Goal: Communication & Community: Answer question/provide support

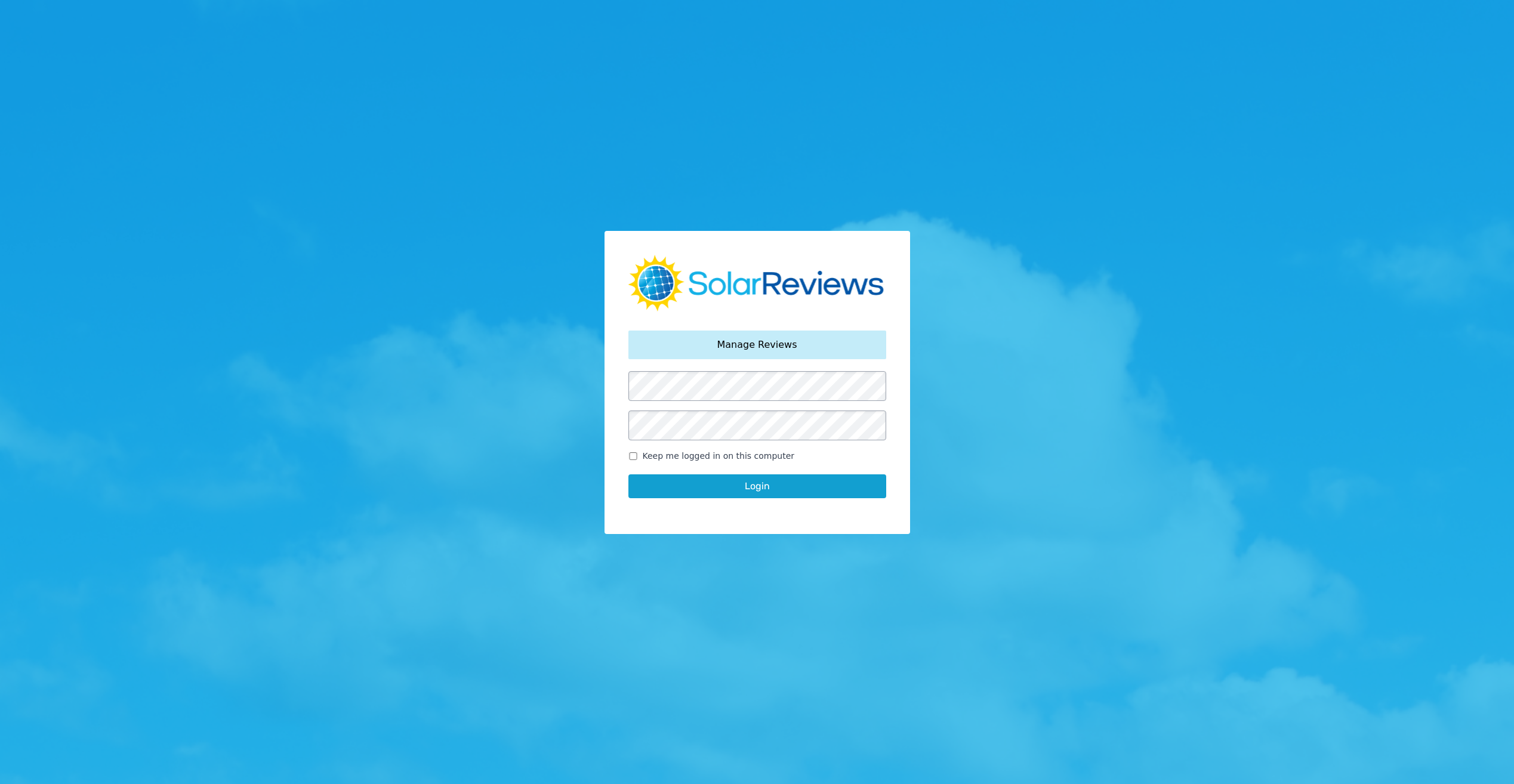
click at [711, 481] on button "Login" at bounding box center [757, 486] width 258 height 24
click at [707, 493] on button "Login" at bounding box center [757, 486] width 258 height 24
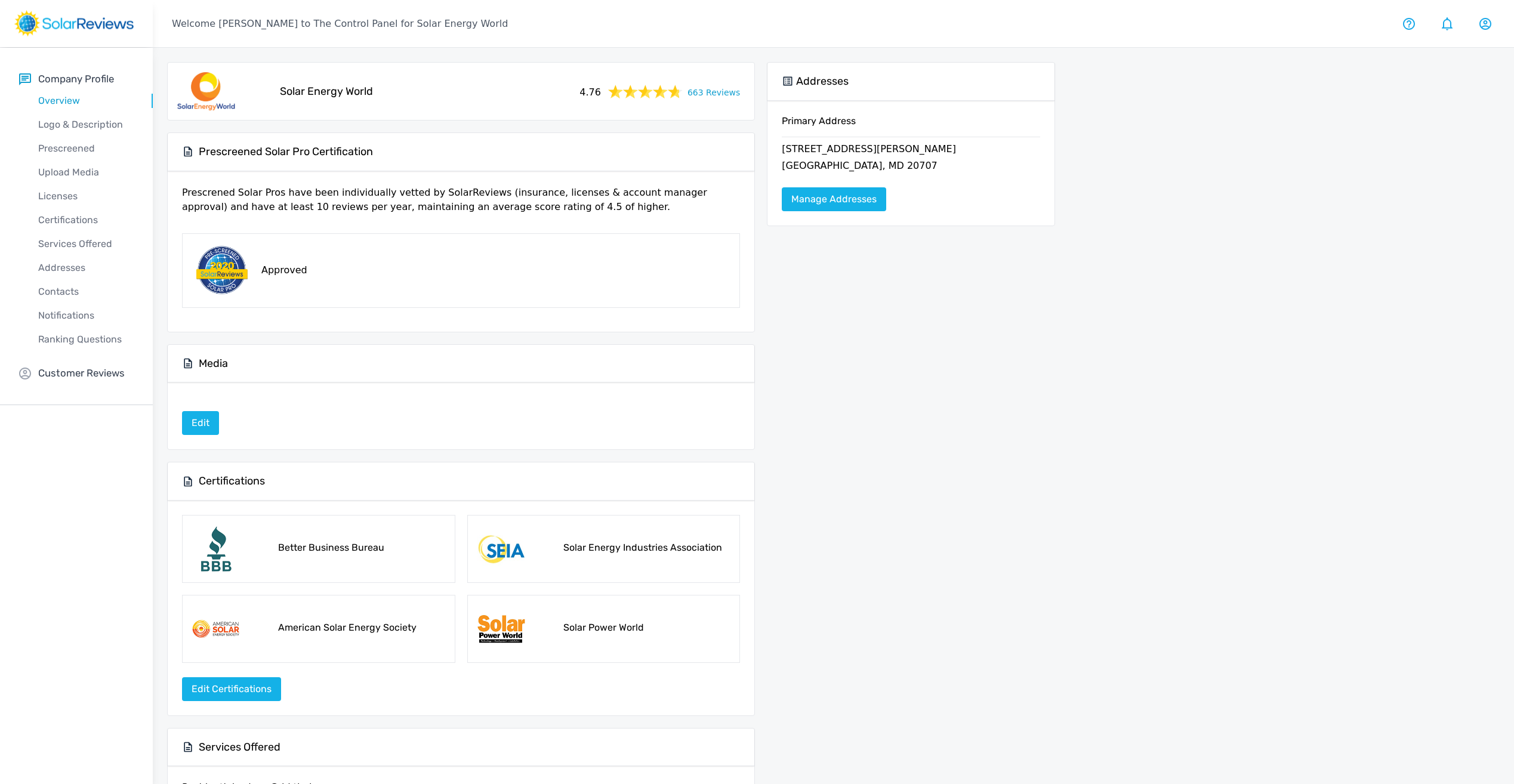
click at [715, 93] on link "663 Reviews" at bounding box center [714, 91] width 53 height 15
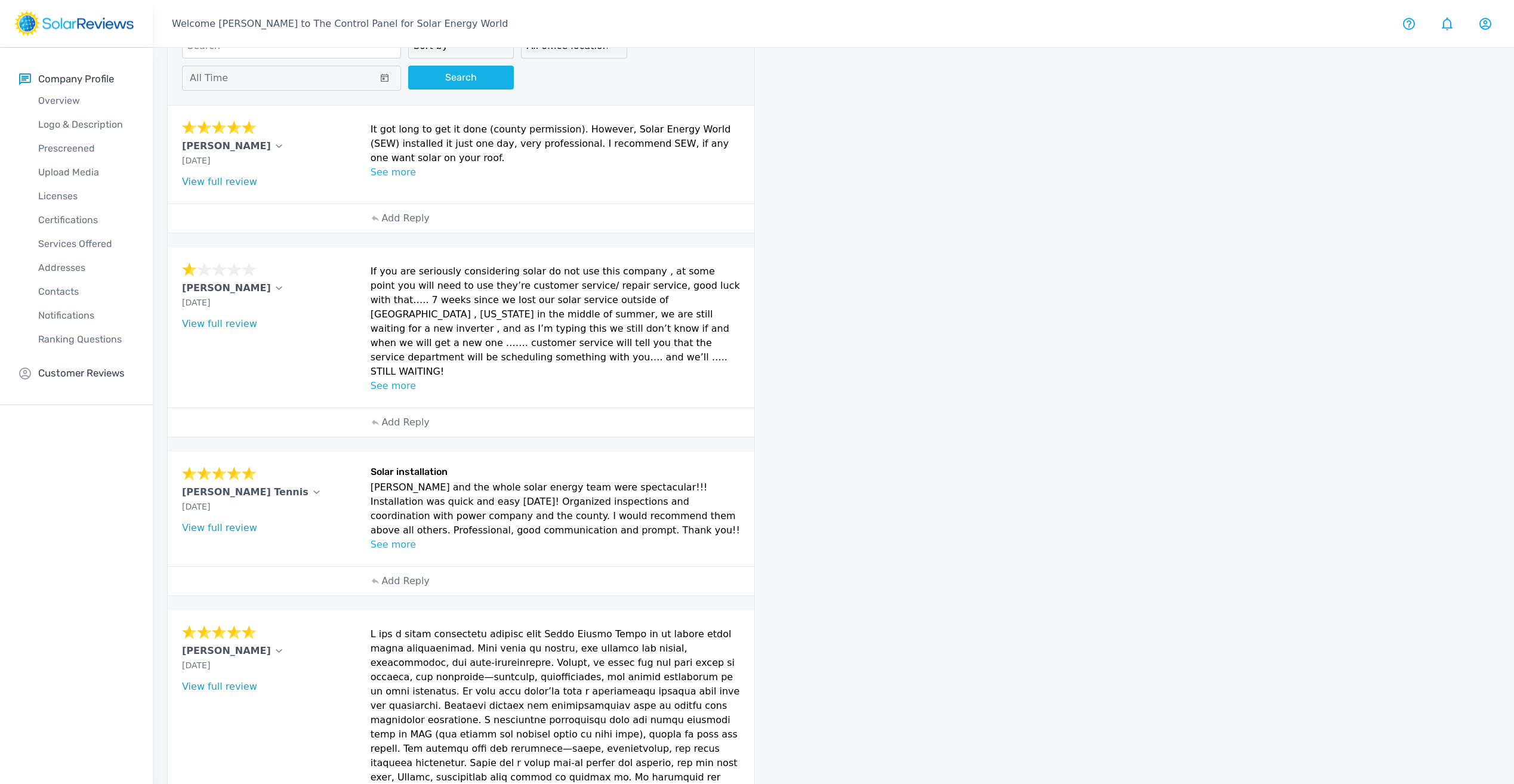
scroll to position [60, 0]
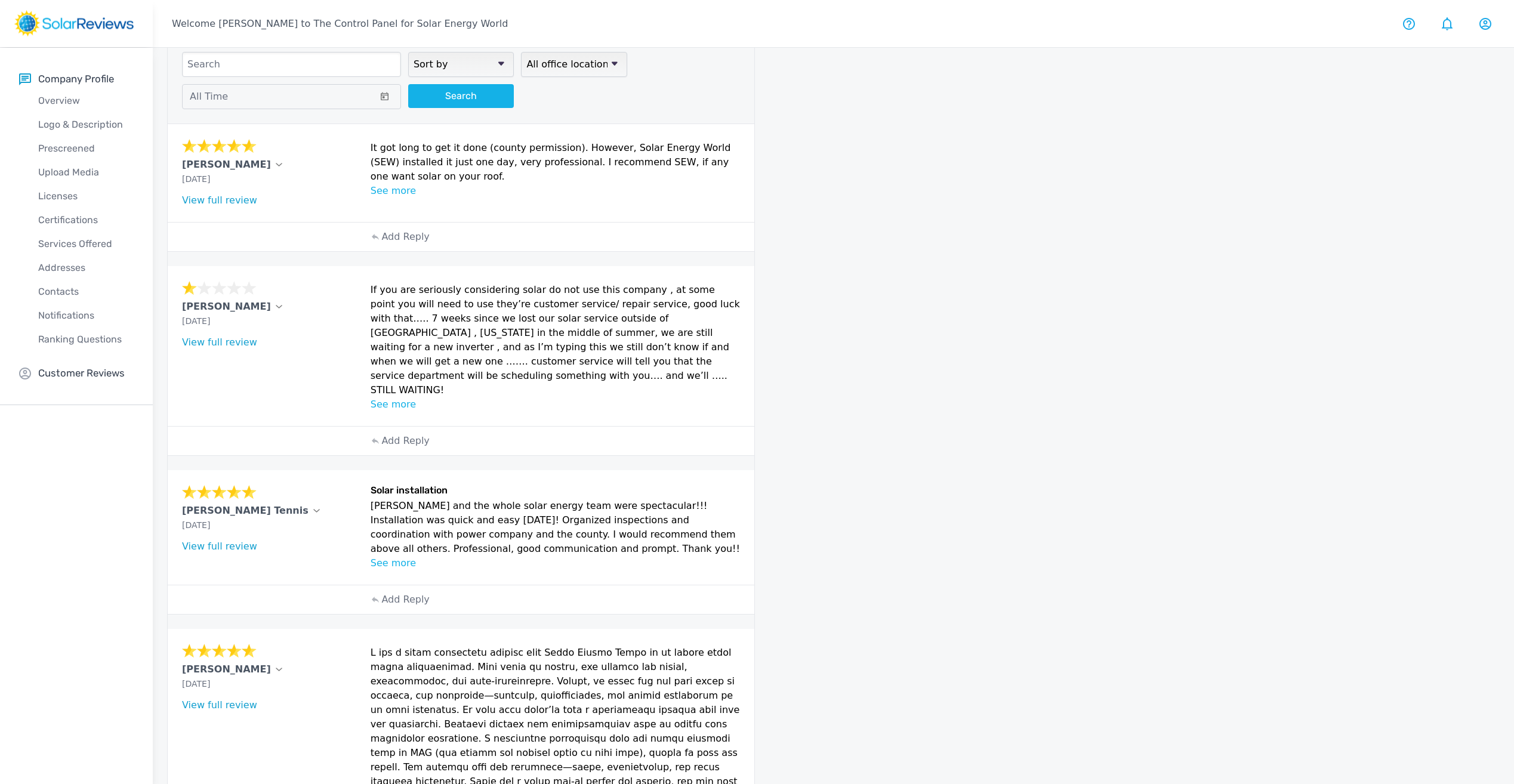
click at [384, 398] on p "See more" at bounding box center [556, 405] width 370 height 14
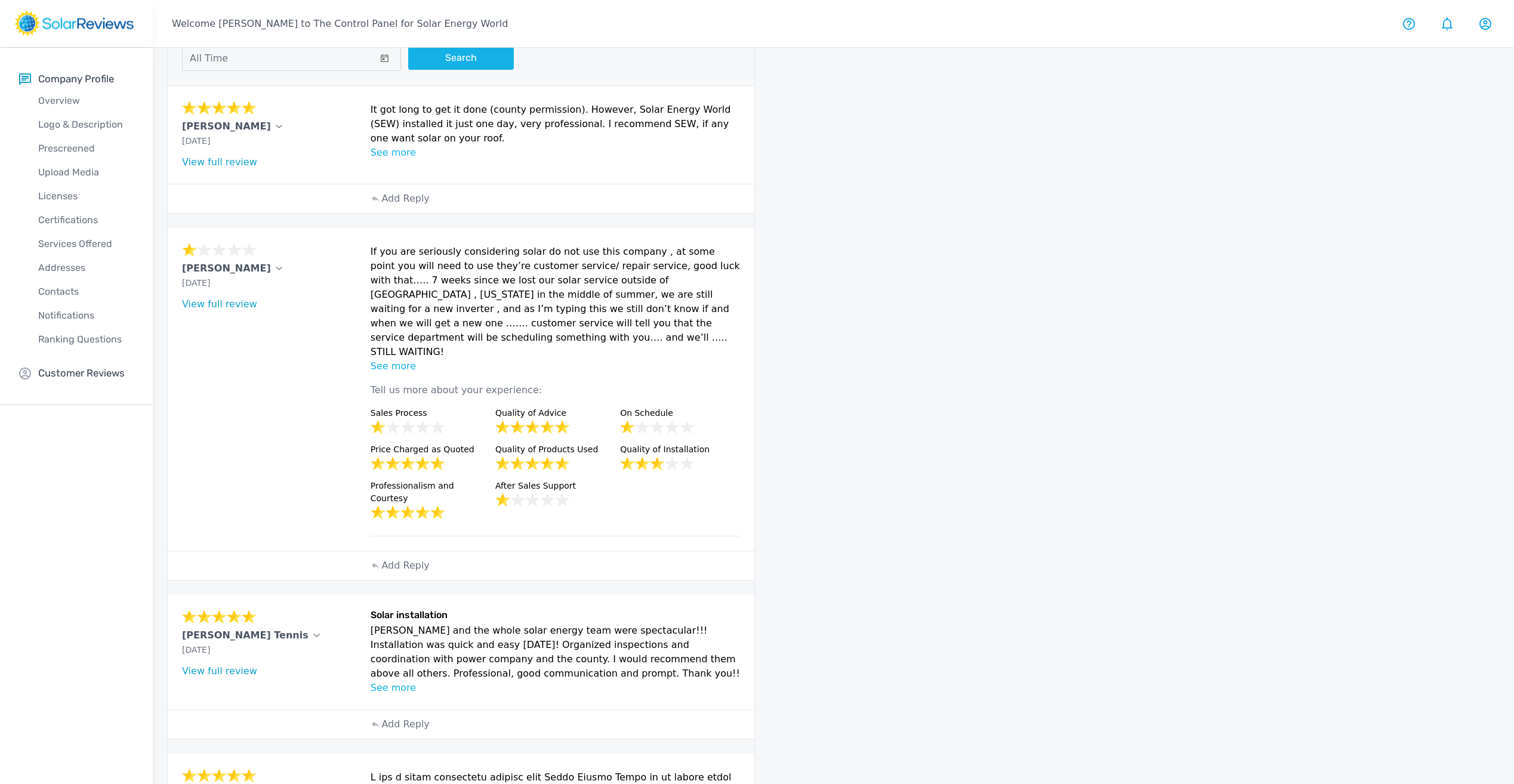
scroll to position [120, 0]
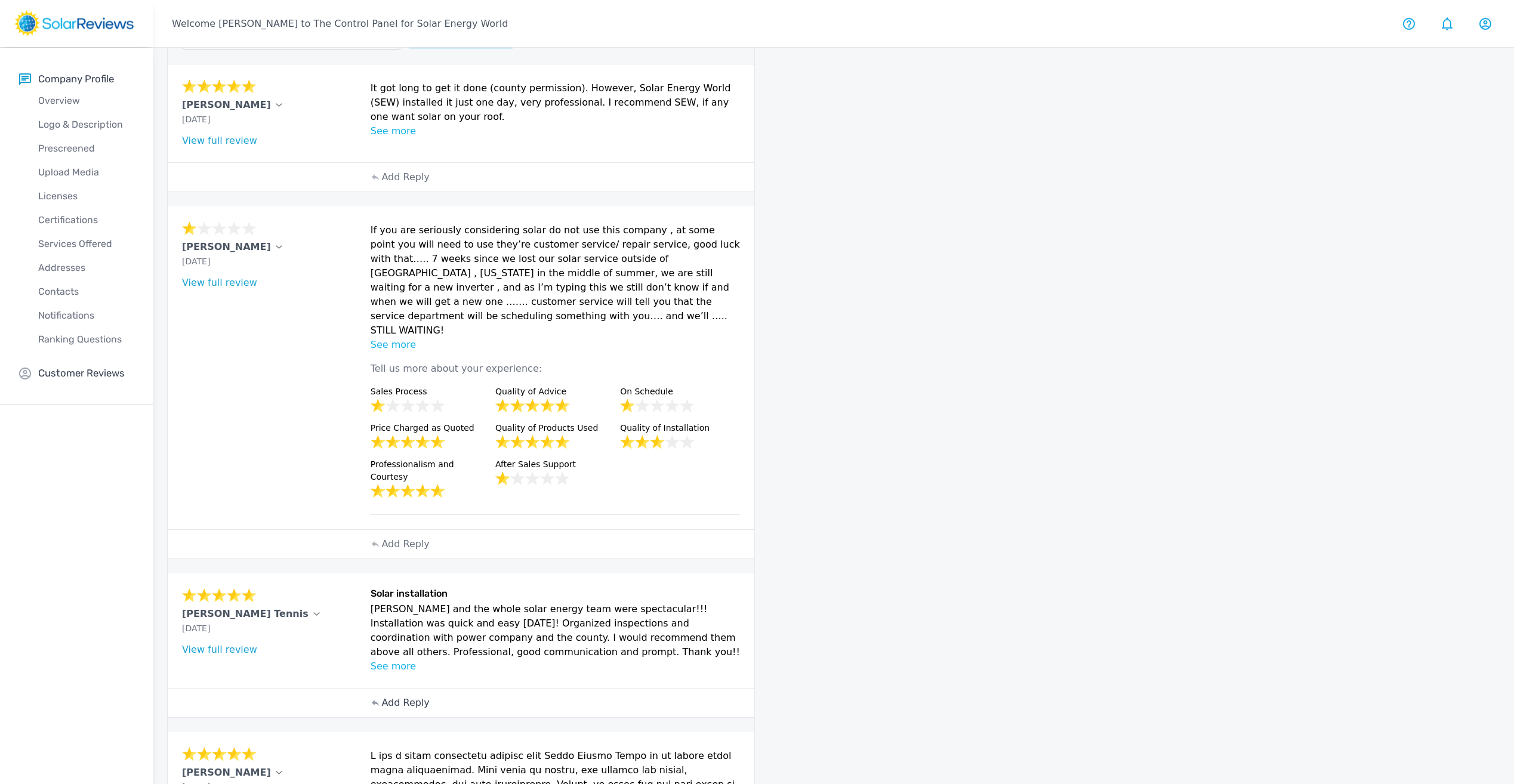
click at [398, 696] on p "Add Reply" at bounding box center [406, 703] width 48 height 14
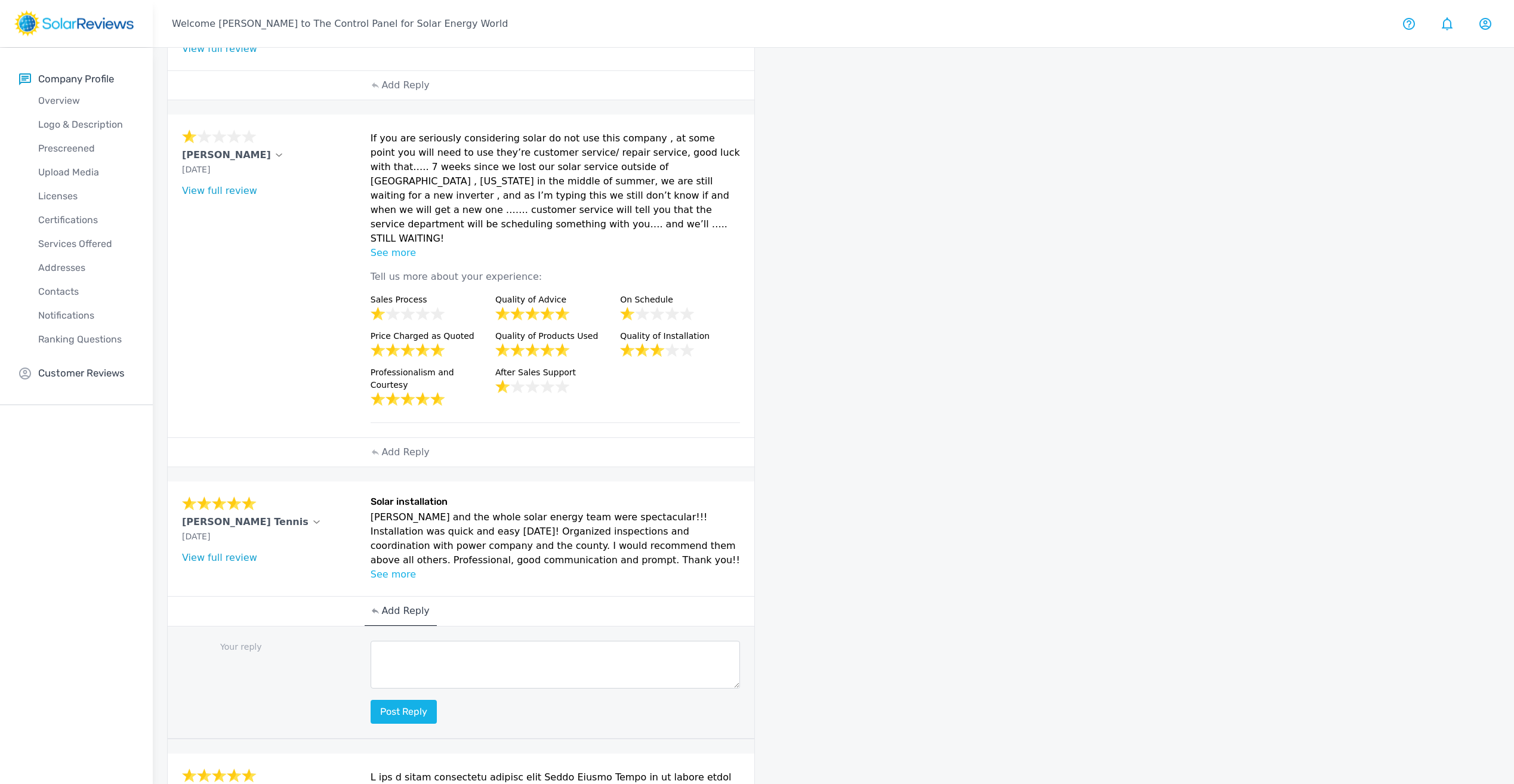
scroll to position [239, 0]
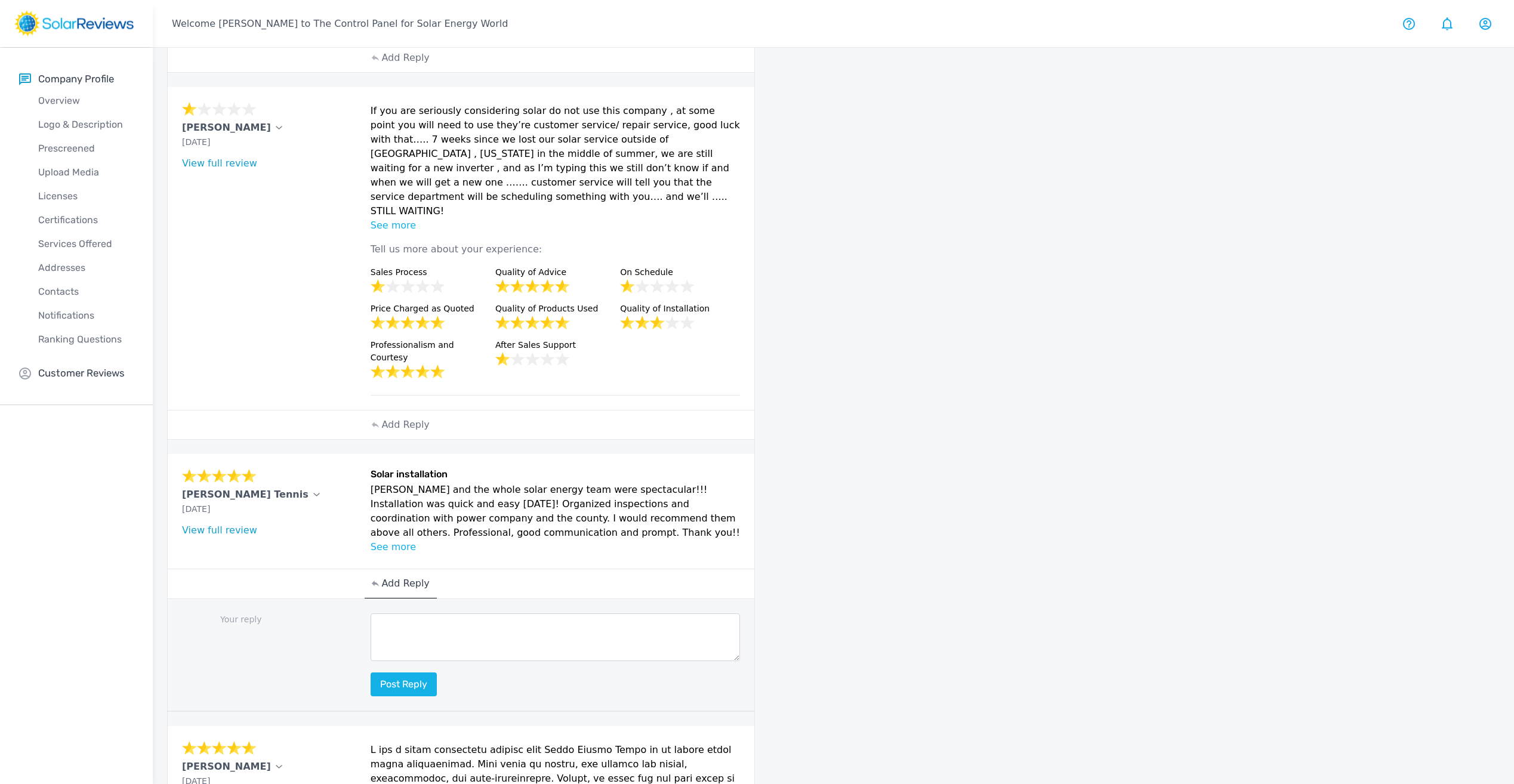
drag, startPoint x: 559, startPoint y: 488, endPoint x: 362, endPoint y: 430, distance: 205.4
click at [362, 454] on div "[PERSON_NAME] Tennis [DATE] What type of installation was this? no answer What …" at bounding box center [461, 511] width 586 height 115
drag, startPoint x: 362, startPoint y: 430, endPoint x: 351, endPoint y: 462, distance: 33.8
click at [351, 468] on div "[PERSON_NAME] Tennis [DATE] What type of installation was this? no answer What …" at bounding box center [273, 511] width 182 height 86
drag, startPoint x: 578, startPoint y: 496, endPoint x: 371, endPoint y: 432, distance: 216.7
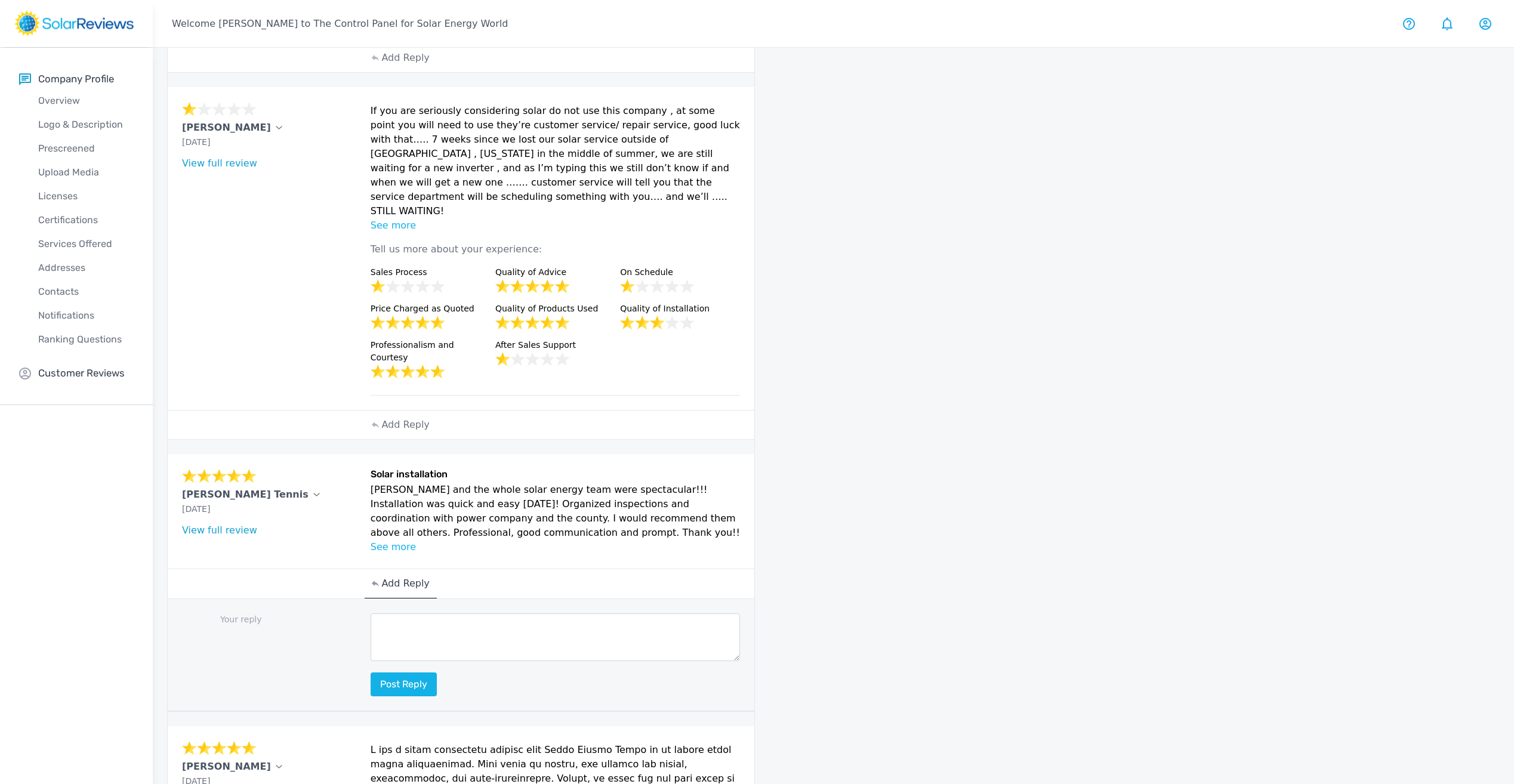
click at [371, 468] on div "Solar installation [PERSON_NAME] and the whole solar energy team were spectacul…" at bounding box center [556, 511] width 370 height 86
copy div "Solar installation [PERSON_NAME] and the whole solar energy team were spectacul…"
click at [443, 482] on p "[PERSON_NAME] and the whole solar energy team were spectacular!!! Installation …" at bounding box center [556, 511] width 370 height 57
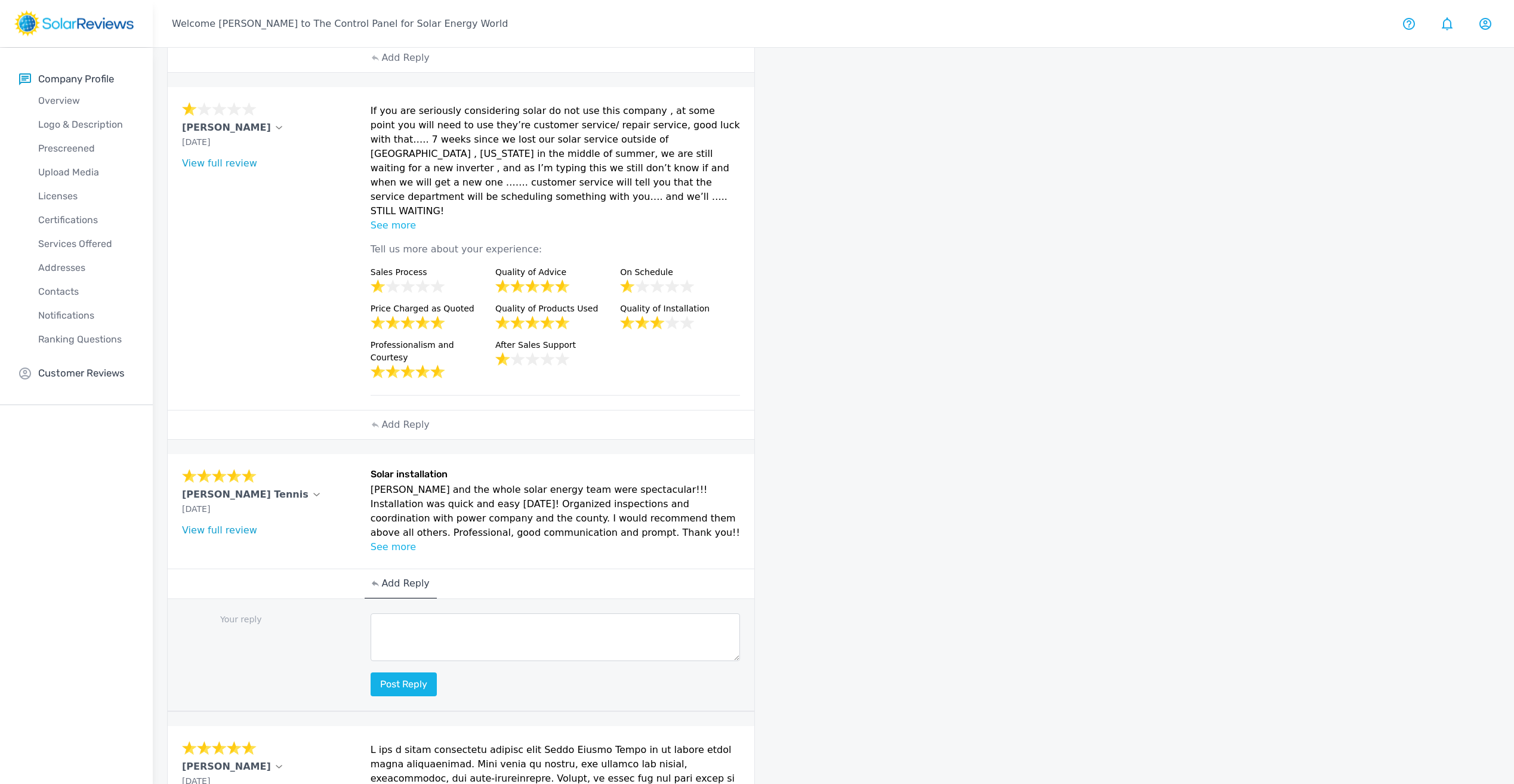
drag, startPoint x: 443, startPoint y: 459, endPoint x: 696, endPoint y: 483, distance: 254.1
click at [703, 483] on p "[PERSON_NAME] and the whole solar energy team were spectacular!!! Installation …" at bounding box center [556, 511] width 370 height 57
drag, startPoint x: 597, startPoint y: 488, endPoint x: 370, endPoint y: 422, distance: 236.4
click at [370, 454] on div "[PERSON_NAME] Tennis [DATE] What type of installation was this? no answer What …" at bounding box center [461, 511] width 586 height 115
drag, startPoint x: 370, startPoint y: 422, endPoint x: 377, endPoint y: 434, distance: 13.9
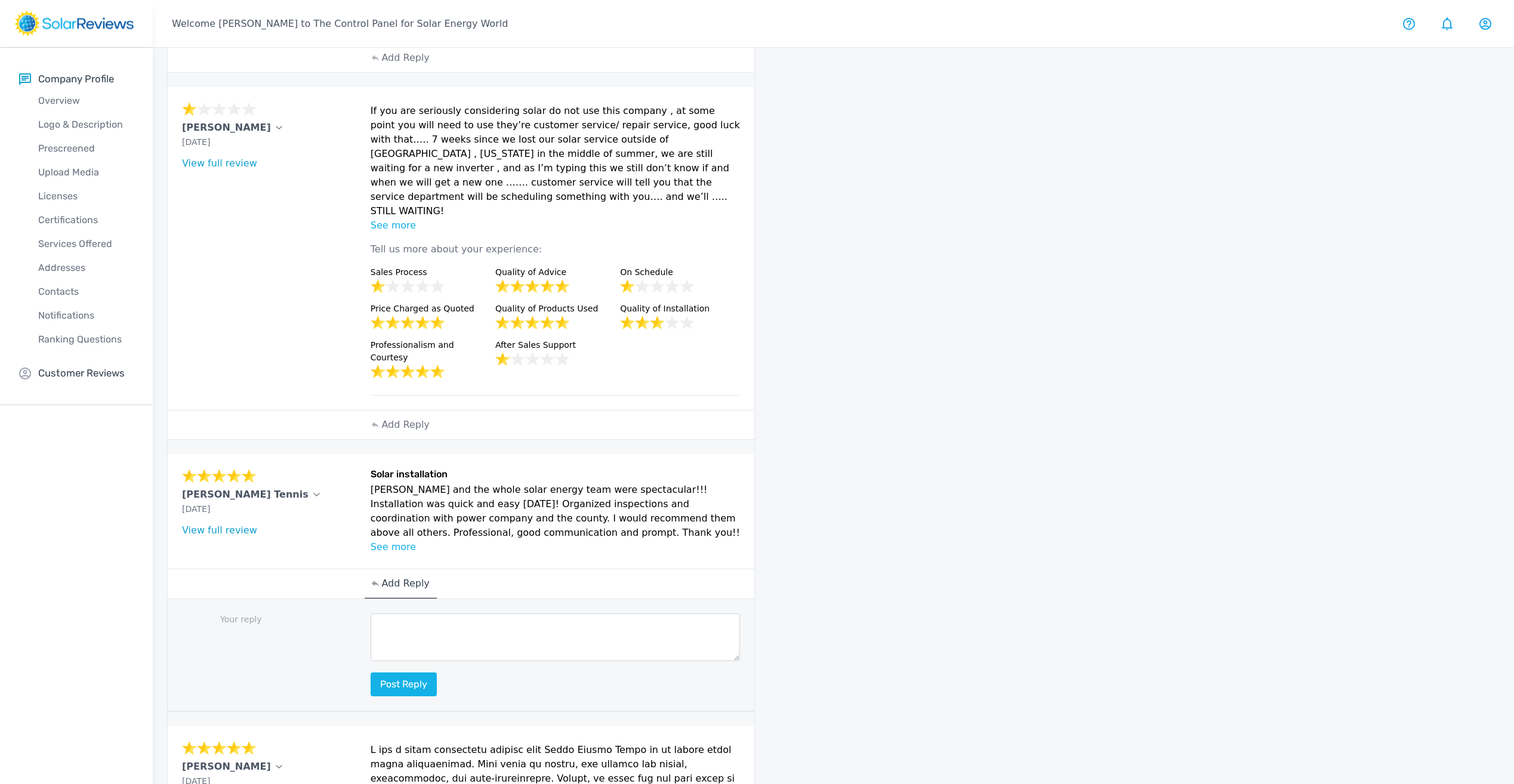
copy div "Solar installation [PERSON_NAME] and the whole solar energy team were spectacul…"
click at [541, 540] on p "See more" at bounding box center [556, 547] width 370 height 14
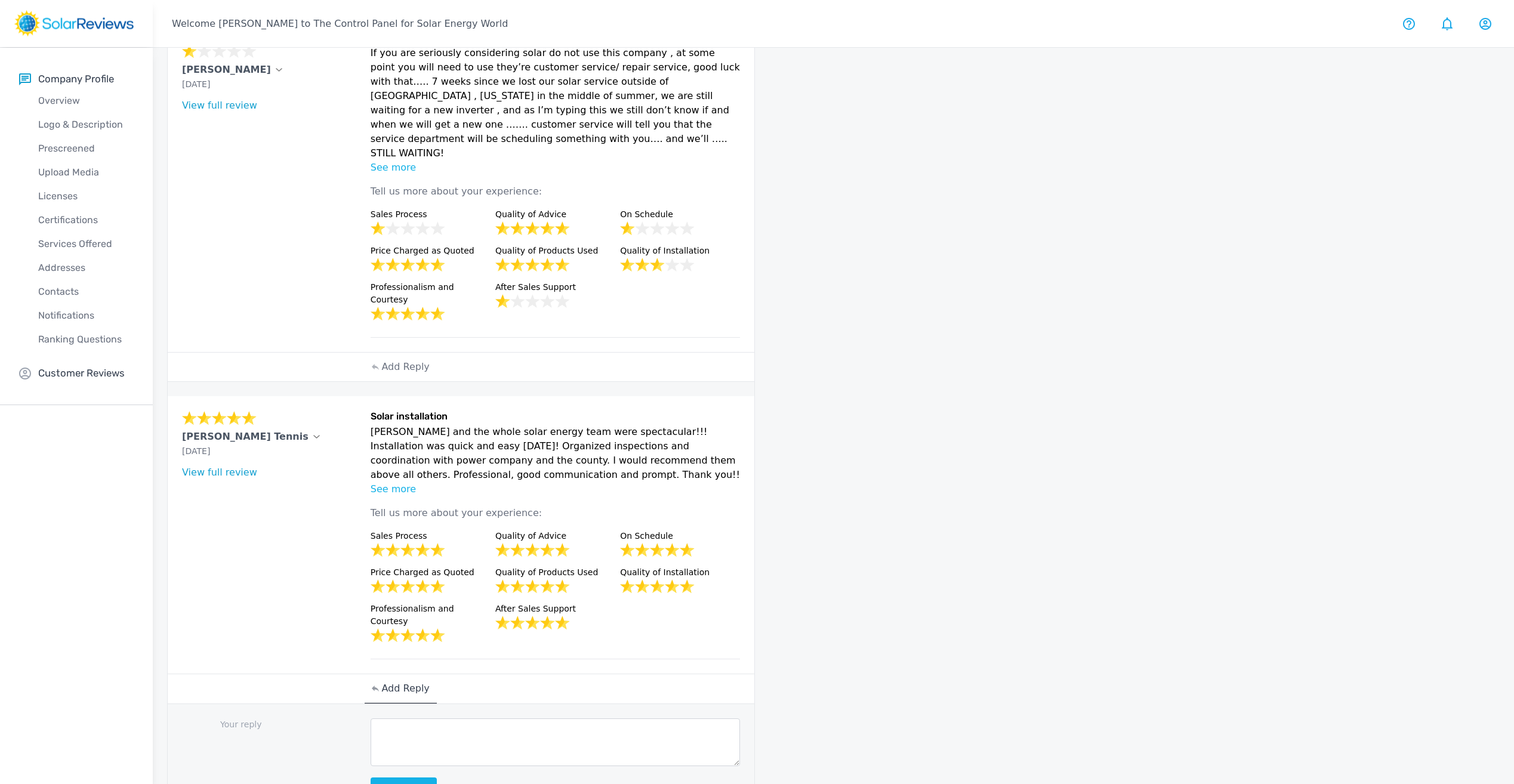
scroll to position [359, 0]
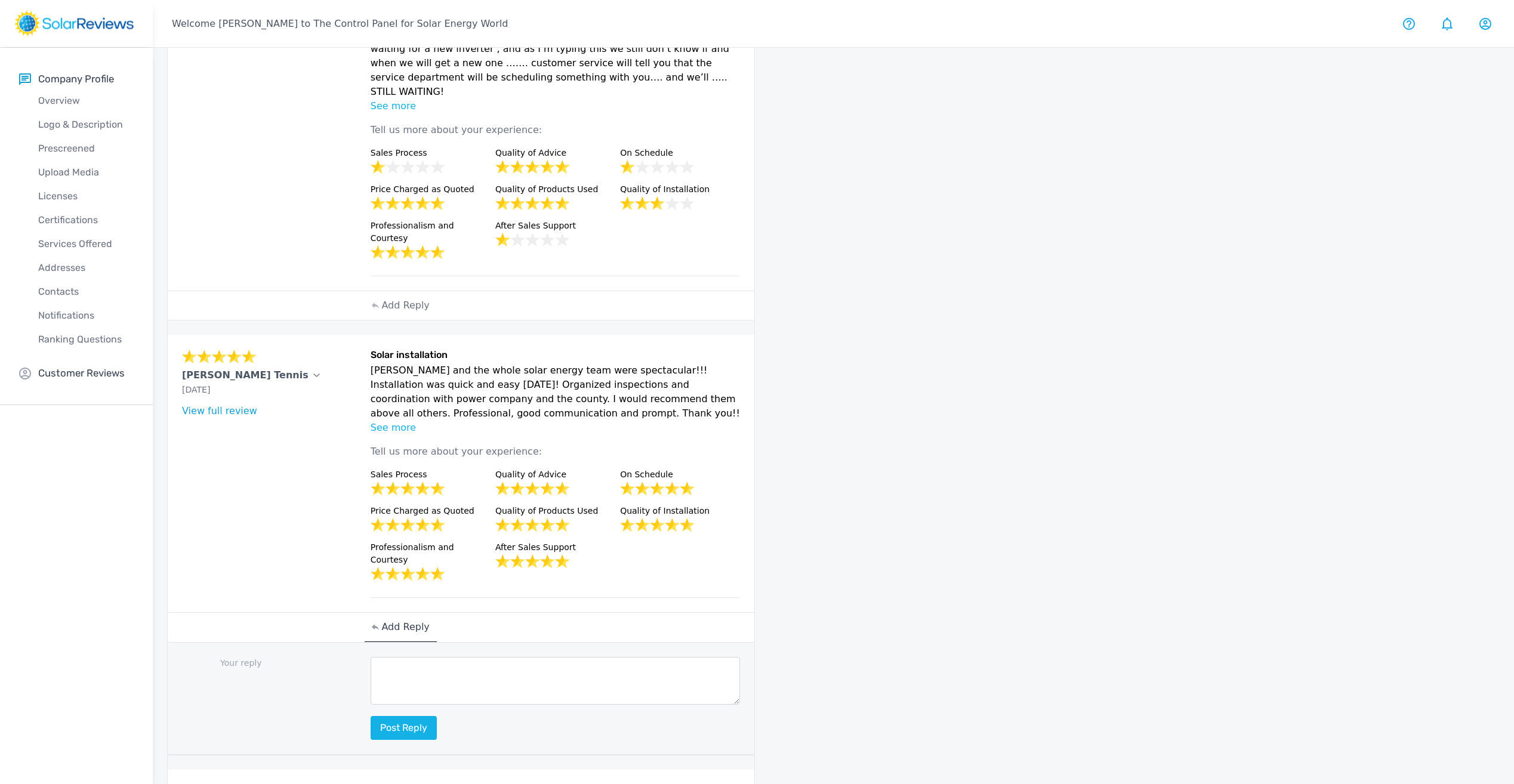
click at [469, 657] on textarea at bounding box center [556, 681] width 370 height 48
paste textarea "We're thrilled to hear that [PERSON_NAME] and our solar energy team delivered a…"
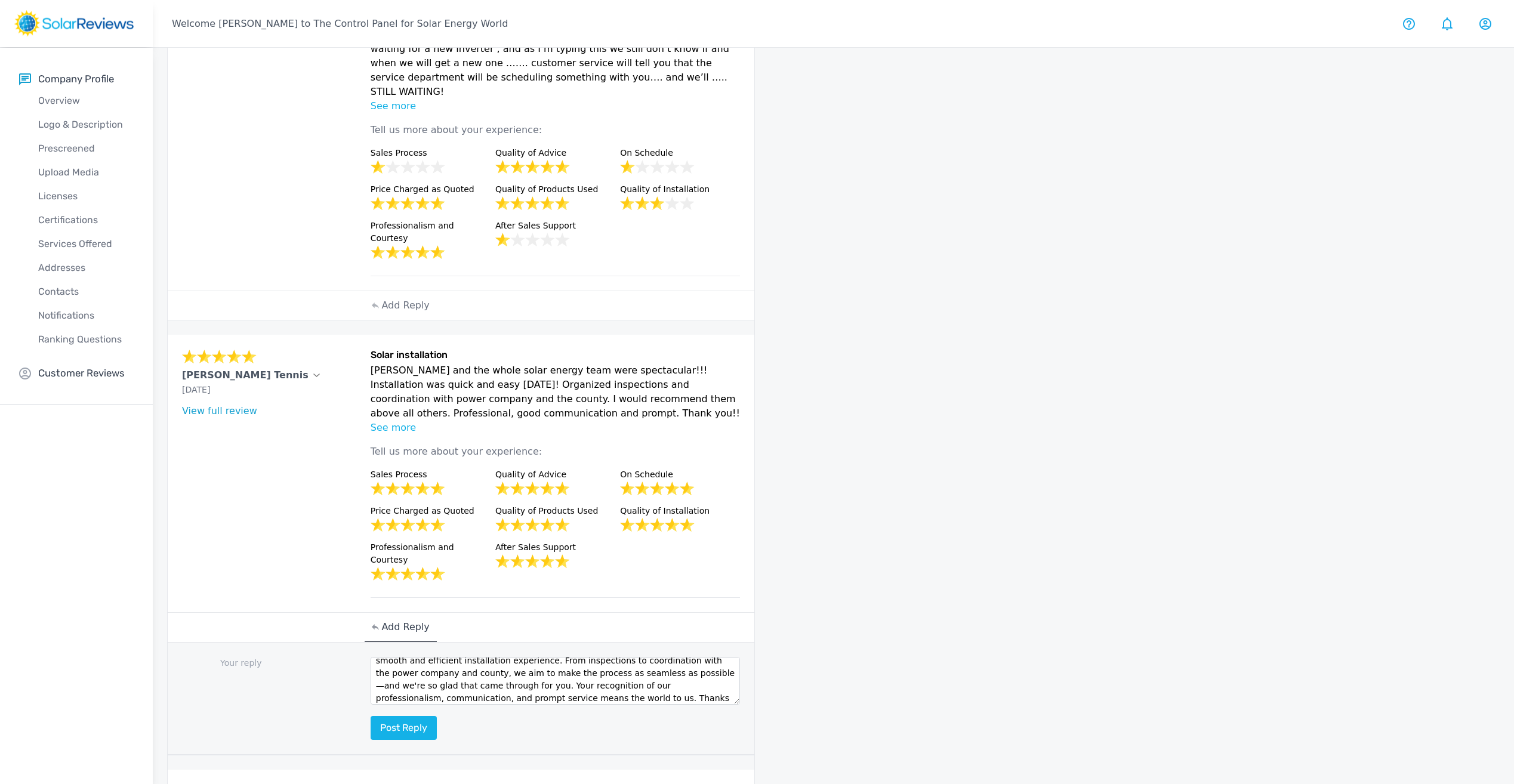
scroll to position [0, 0]
click at [375, 657] on textarea "We're thrilled to hear that [PERSON_NAME] and our solar energy team delivered a…" at bounding box center [556, 681] width 370 height 48
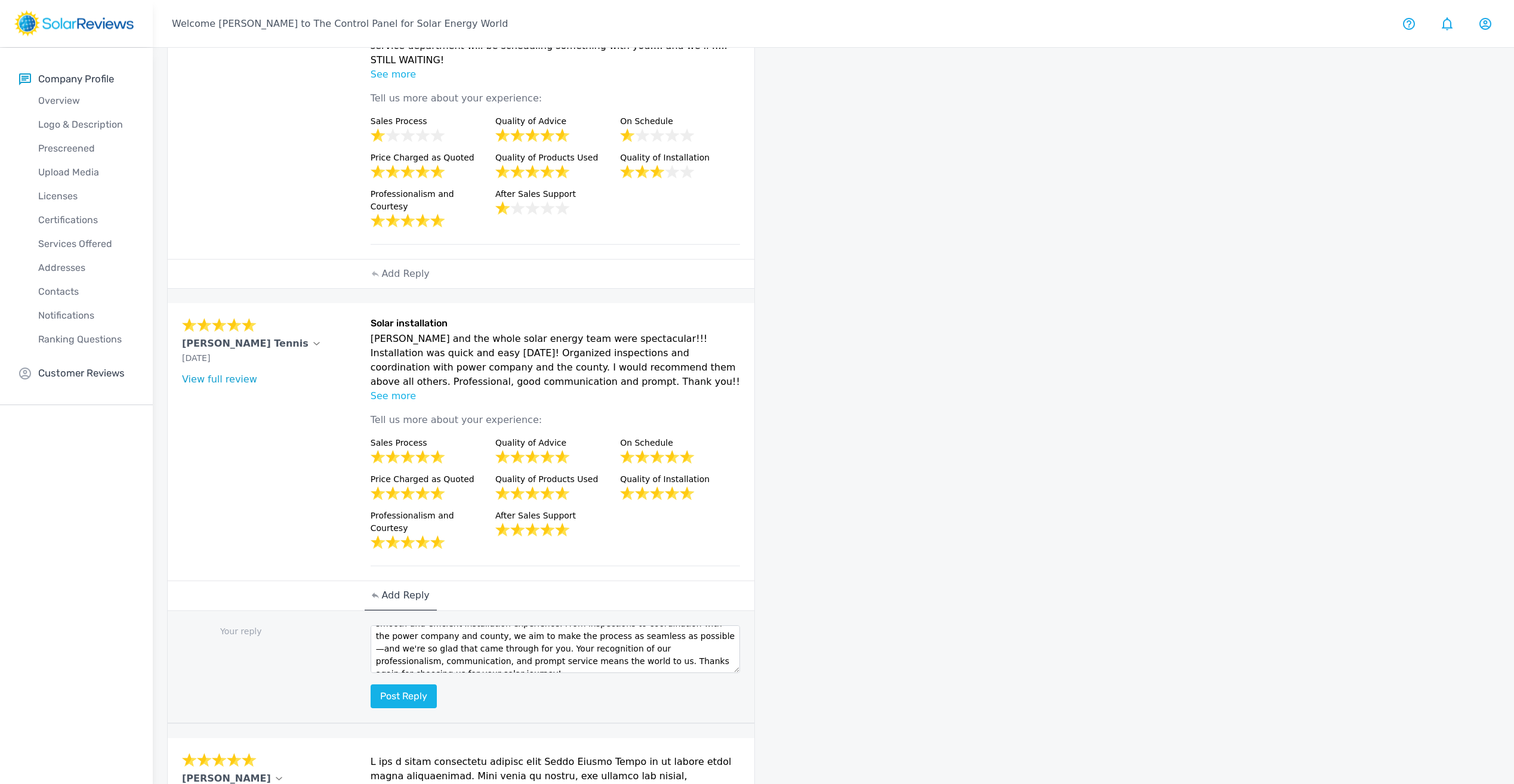
scroll to position [419, 0]
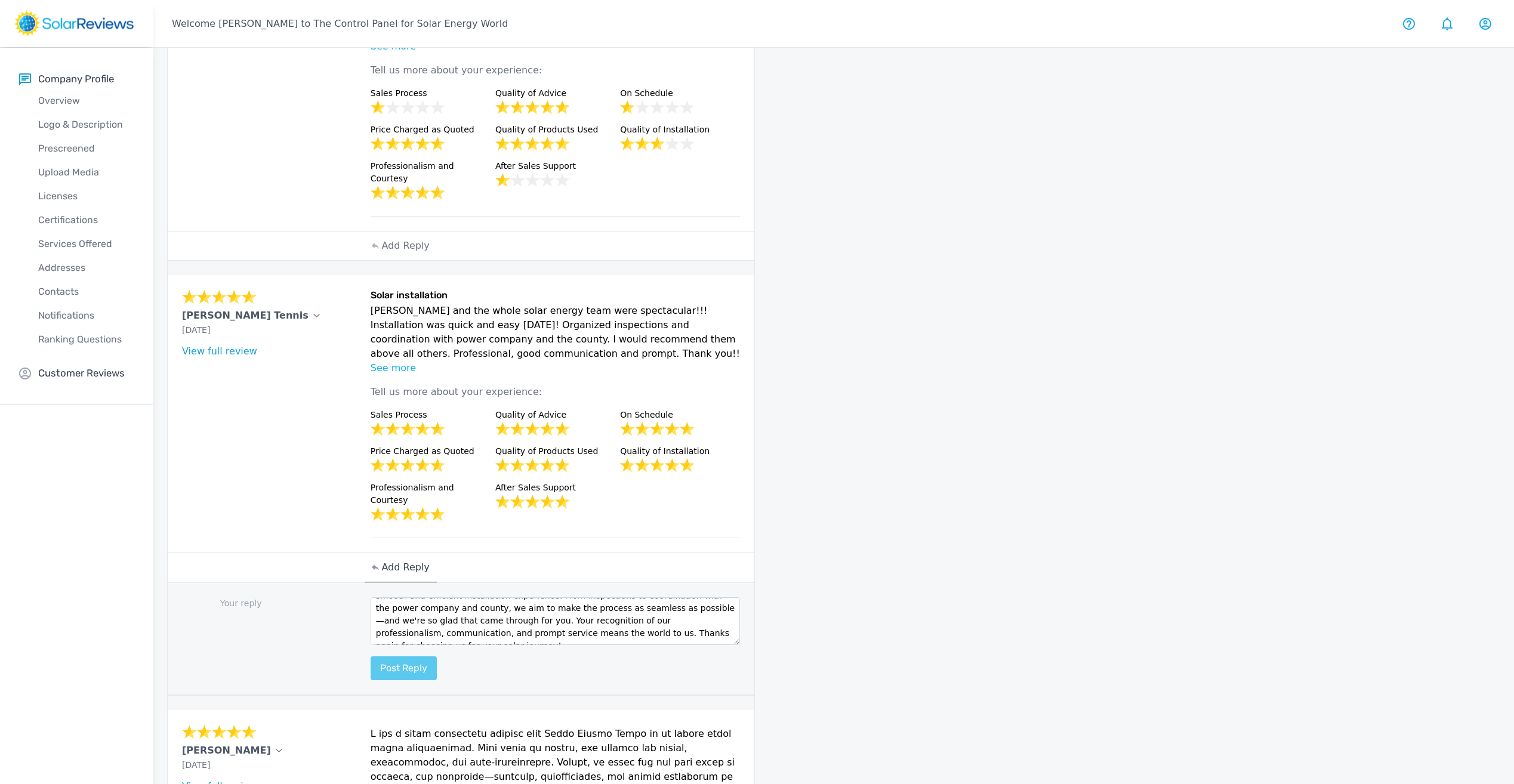
type textarea "Dear [PERSON_NAME], We're thrilled to hear that [PERSON_NAME] and our solar ene…"
click at [417, 656] on button "Post reply" at bounding box center [404, 668] width 66 height 24
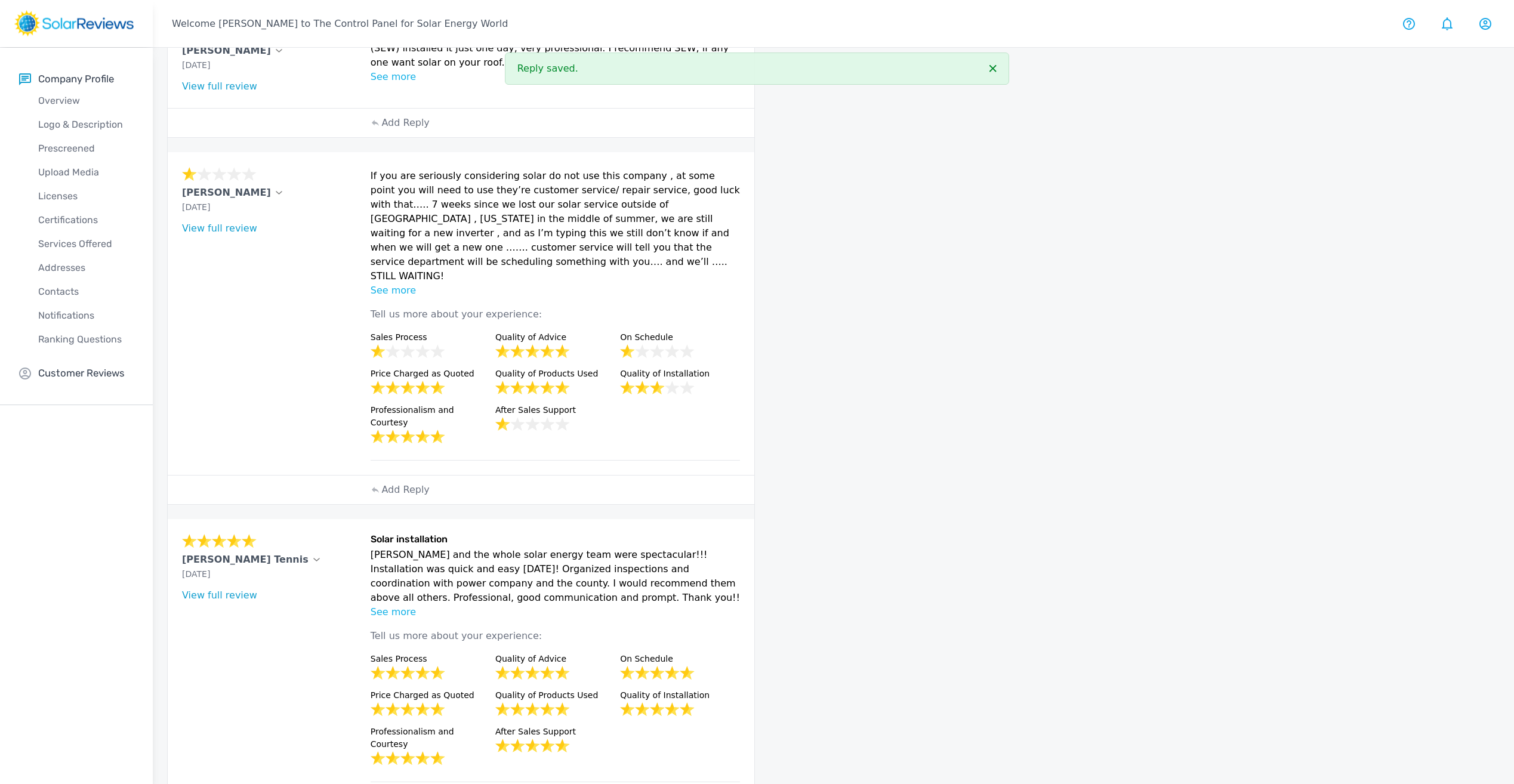
scroll to position [60, 0]
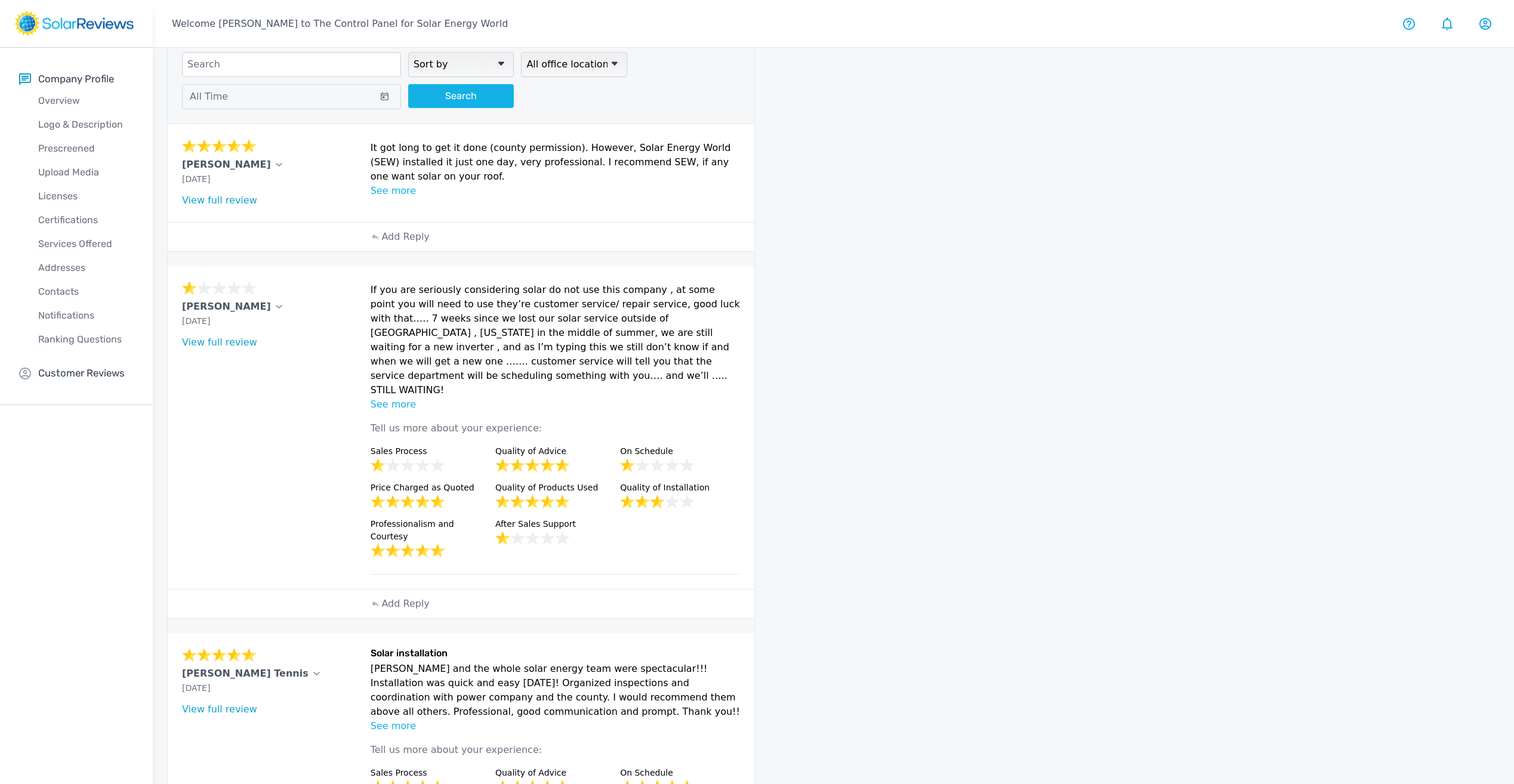
click at [401, 398] on p "See more" at bounding box center [556, 405] width 370 height 14
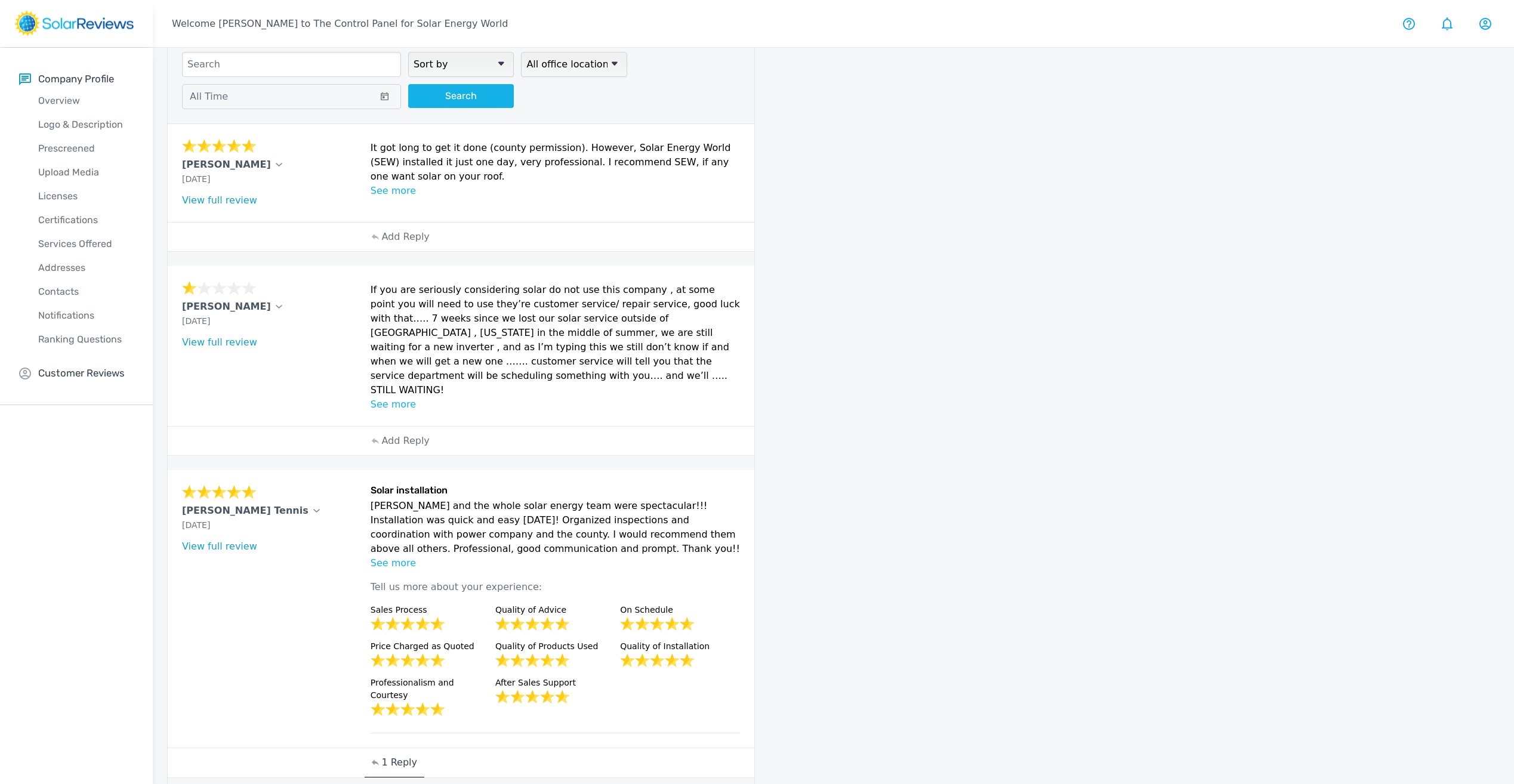
click at [401, 398] on p "See more" at bounding box center [556, 405] width 370 height 14
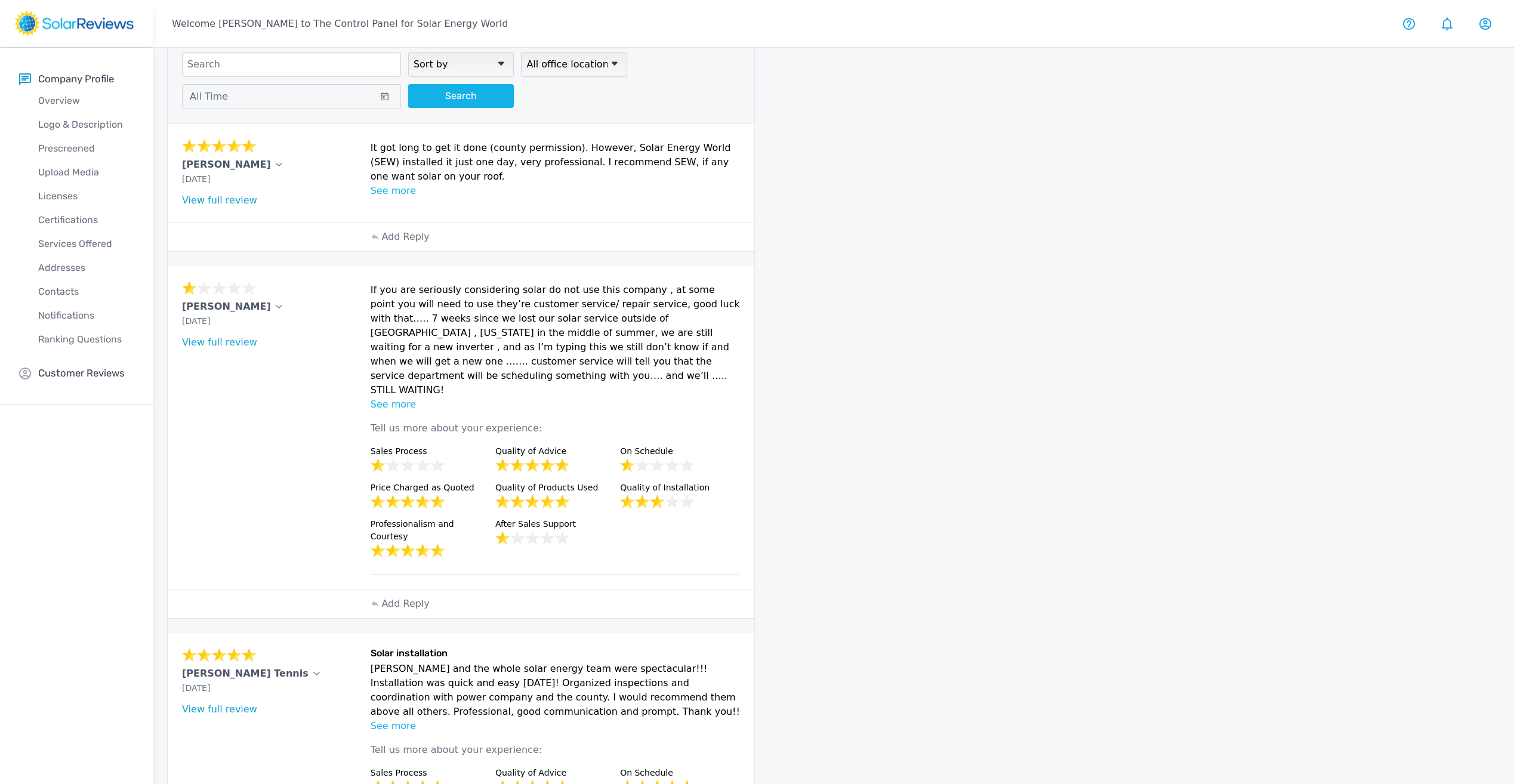
drag, startPoint x: 425, startPoint y: 179, endPoint x: 370, endPoint y: 143, distance: 65.7
click at [370, 143] on div "[PERSON_NAME] [DATE] What type of installation was this? no answer What year wa…" at bounding box center [461, 173] width 586 height 98
copy p "It got long to get it done (county permission). However, Solar Energy World (SE…"
click at [418, 235] on p "Add Reply" at bounding box center [406, 237] width 48 height 14
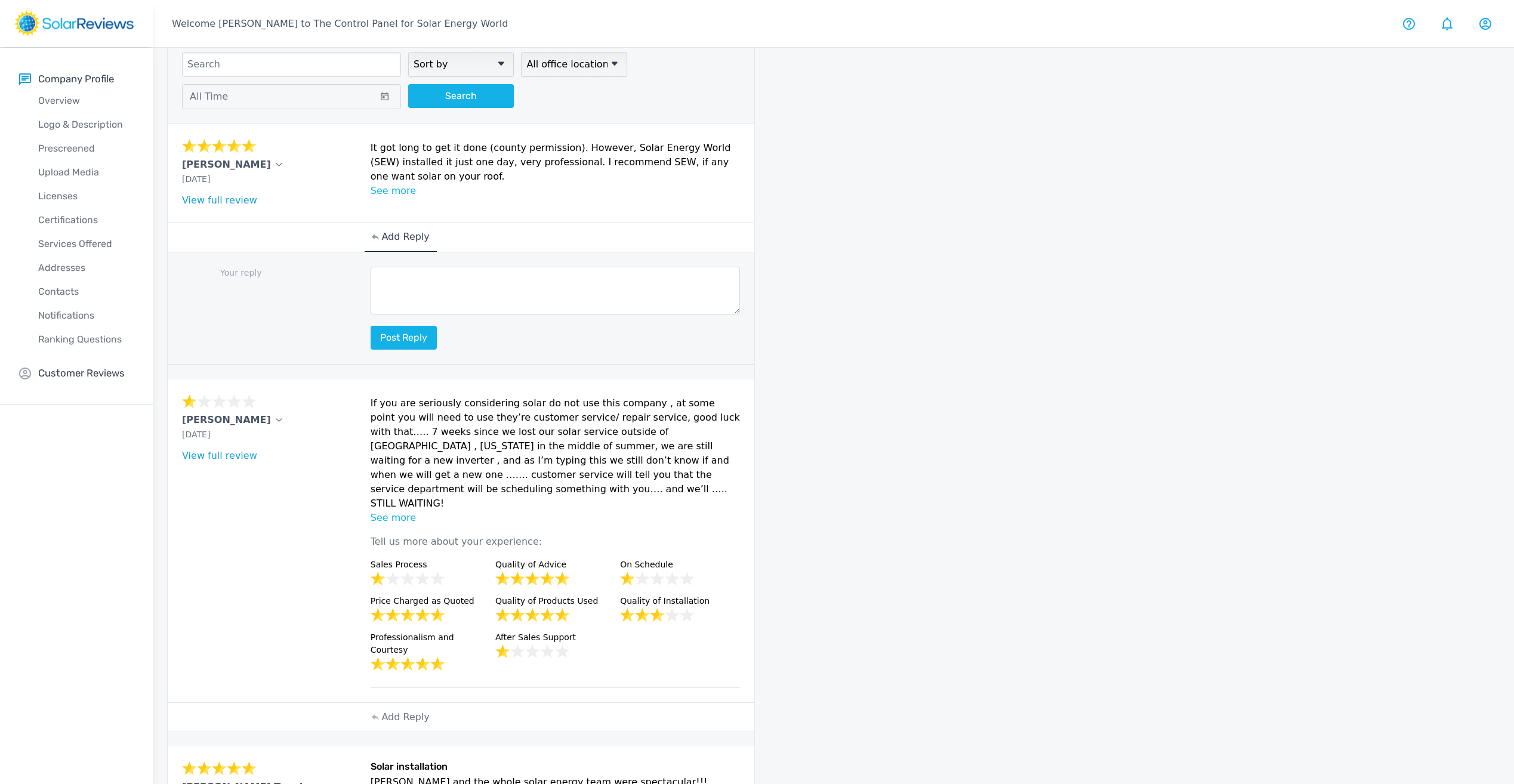
click at [414, 237] on p "Add Reply" at bounding box center [406, 237] width 48 height 14
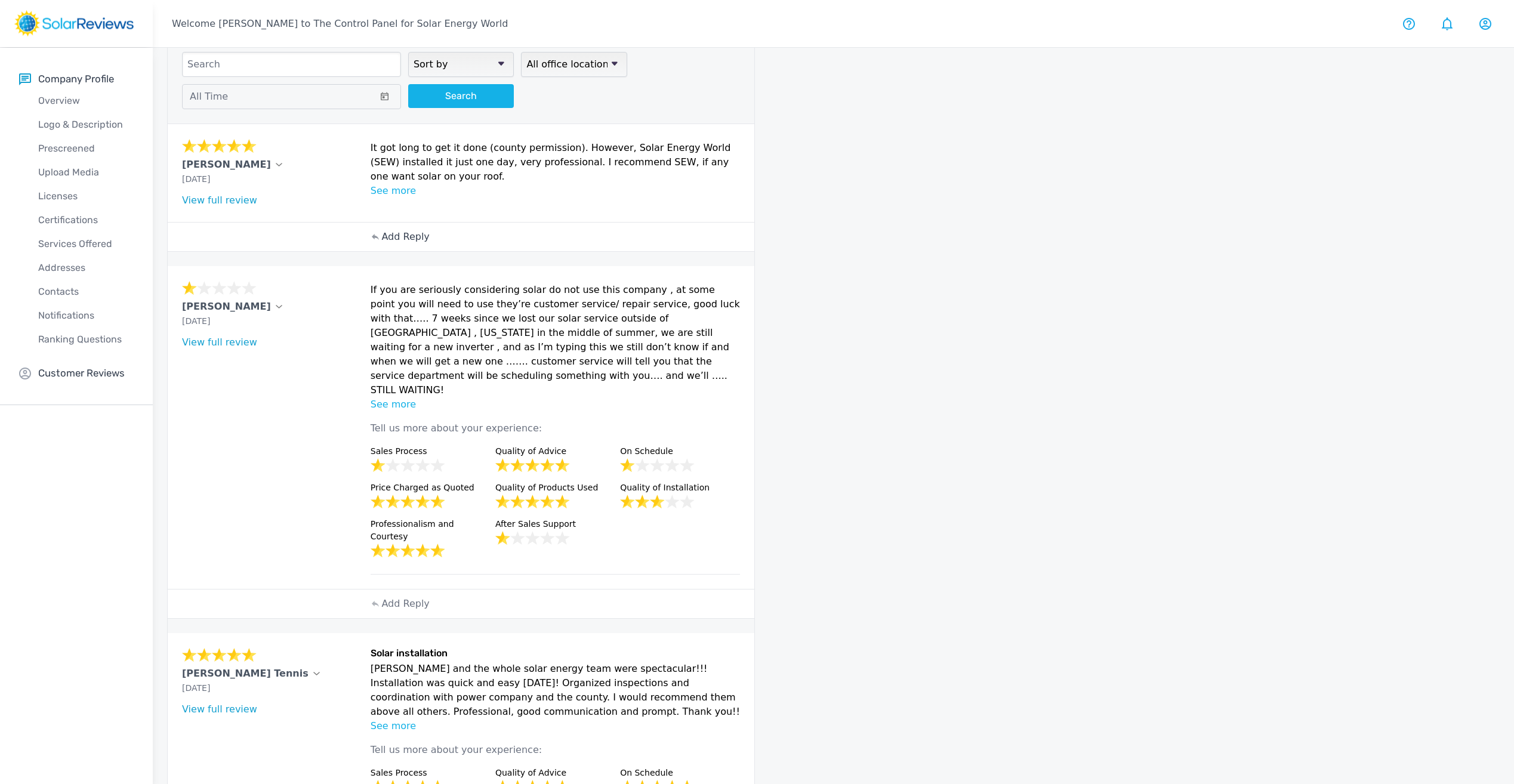
click at [407, 238] on p "Add Reply" at bounding box center [406, 237] width 48 height 14
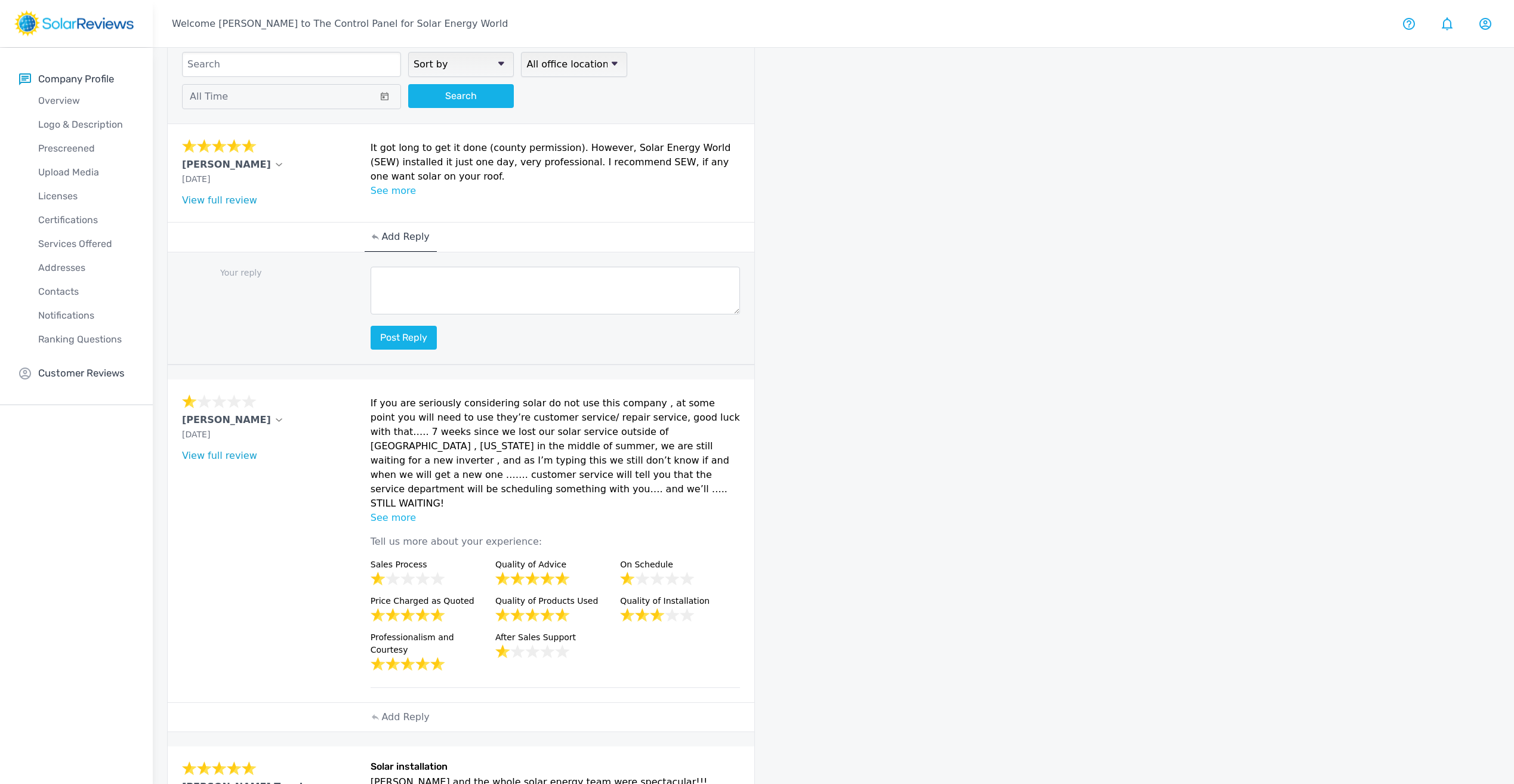
click at [404, 269] on textarea at bounding box center [556, 291] width 370 height 48
paste textarea "Thank you for your recommendation and for sharing your experience! We understan…"
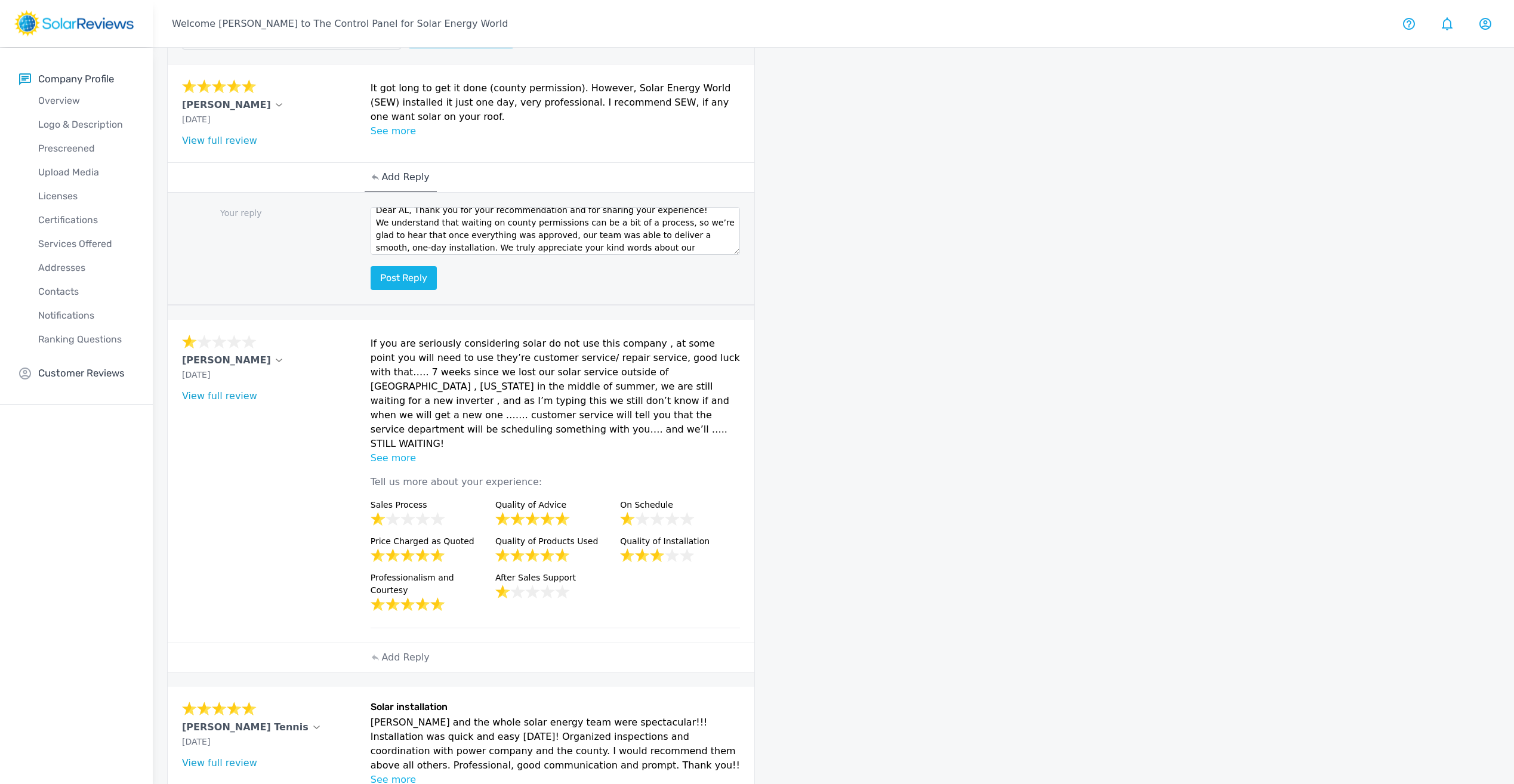
scroll to position [0, 0]
type textarea "Dear AL, Thank you for your recommendation and for sharing your experience! We …"
click at [404, 271] on button "Post reply" at bounding box center [404, 278] width 66 height 24
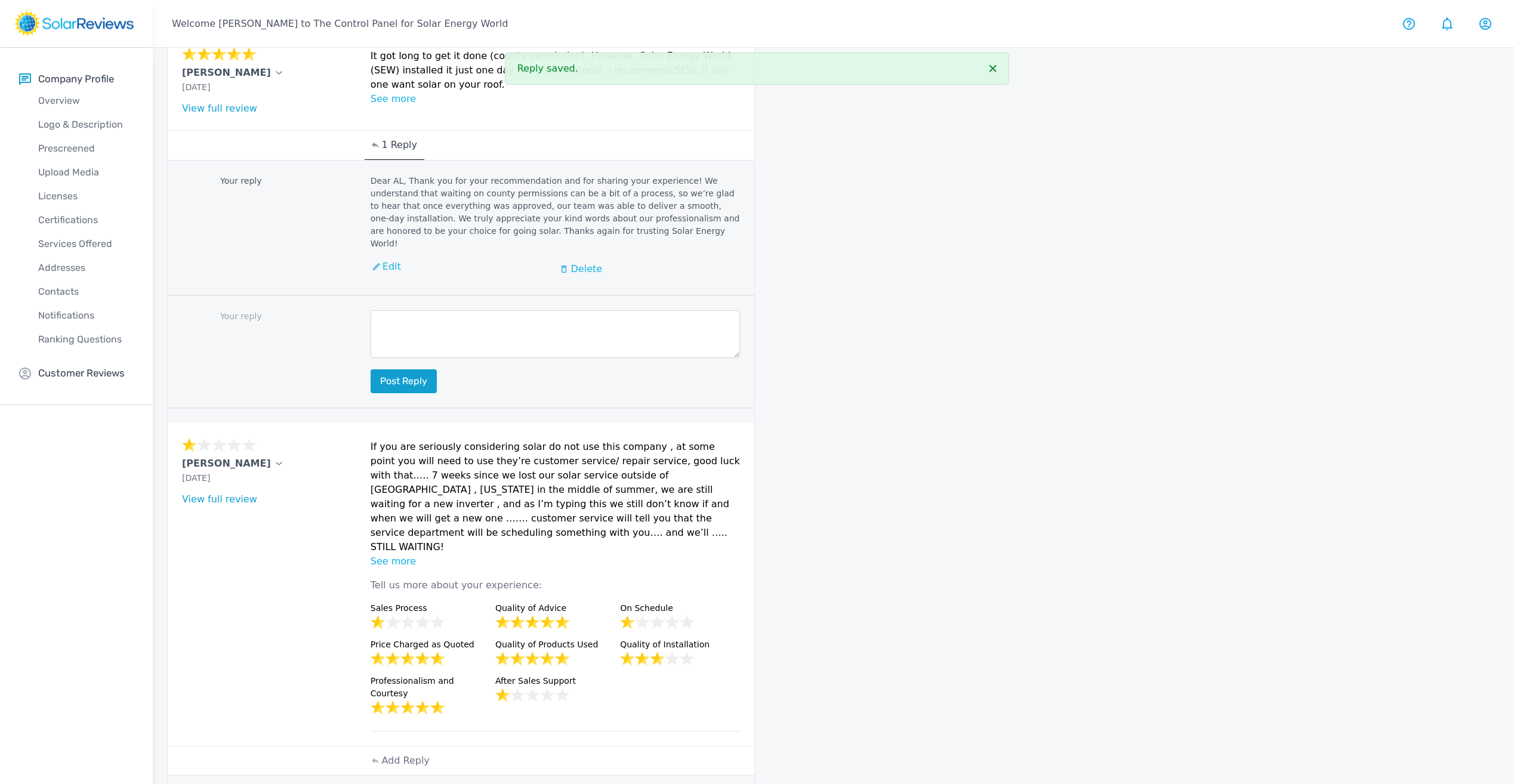
scroll to position [180, 0]
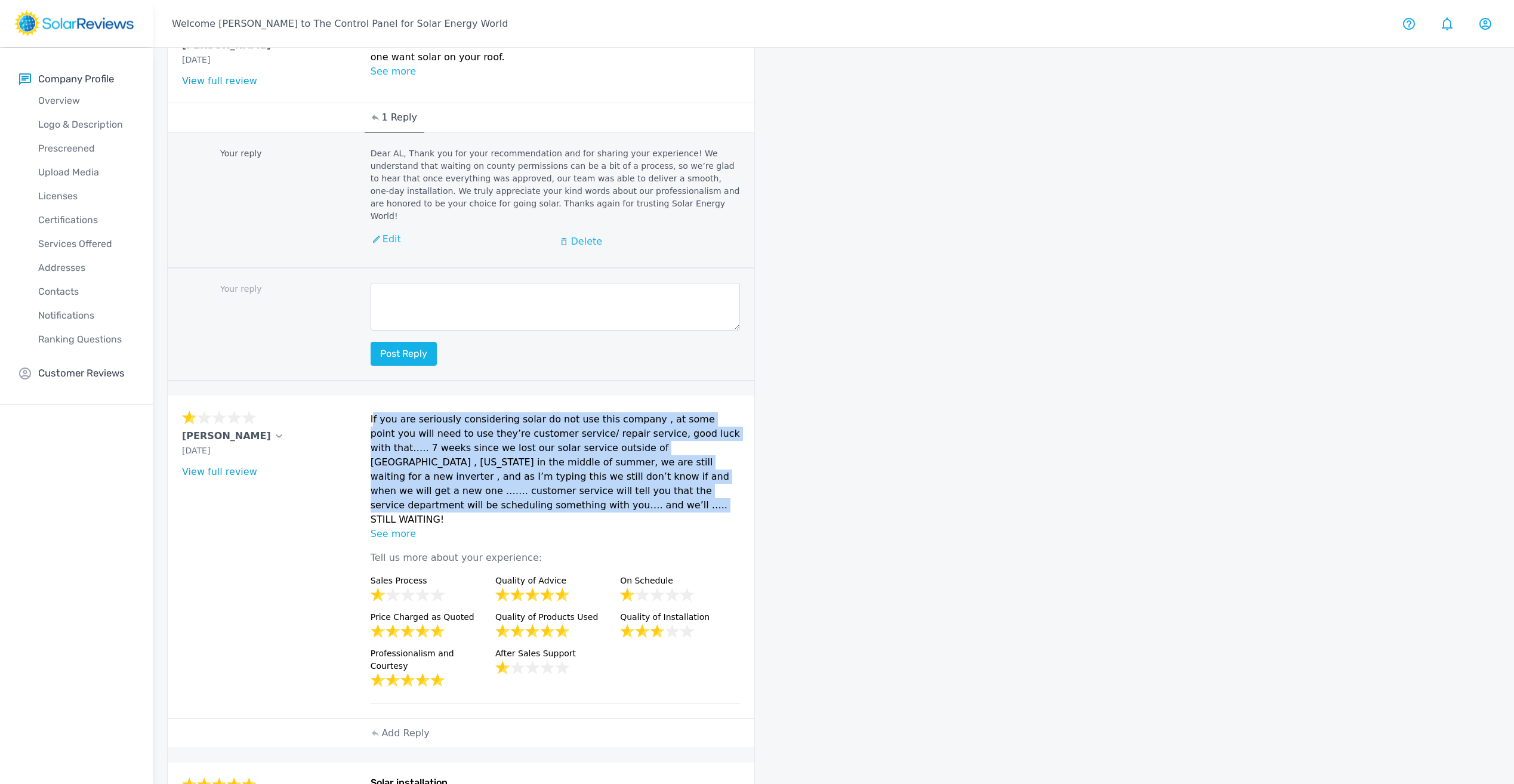
drag, startPoint x: 715, startPoint y: 477, endPoint x: 368, endPoint y: 408, distance: 353.8
click at [368, 408] on div "[PERSON_NAME] [DATE] What type of installation was this? no answer What year wa…" at bounding box center [461, 557] width 586 height 323
copy p "If you are seriously considering solar do not use this company , at some point …"
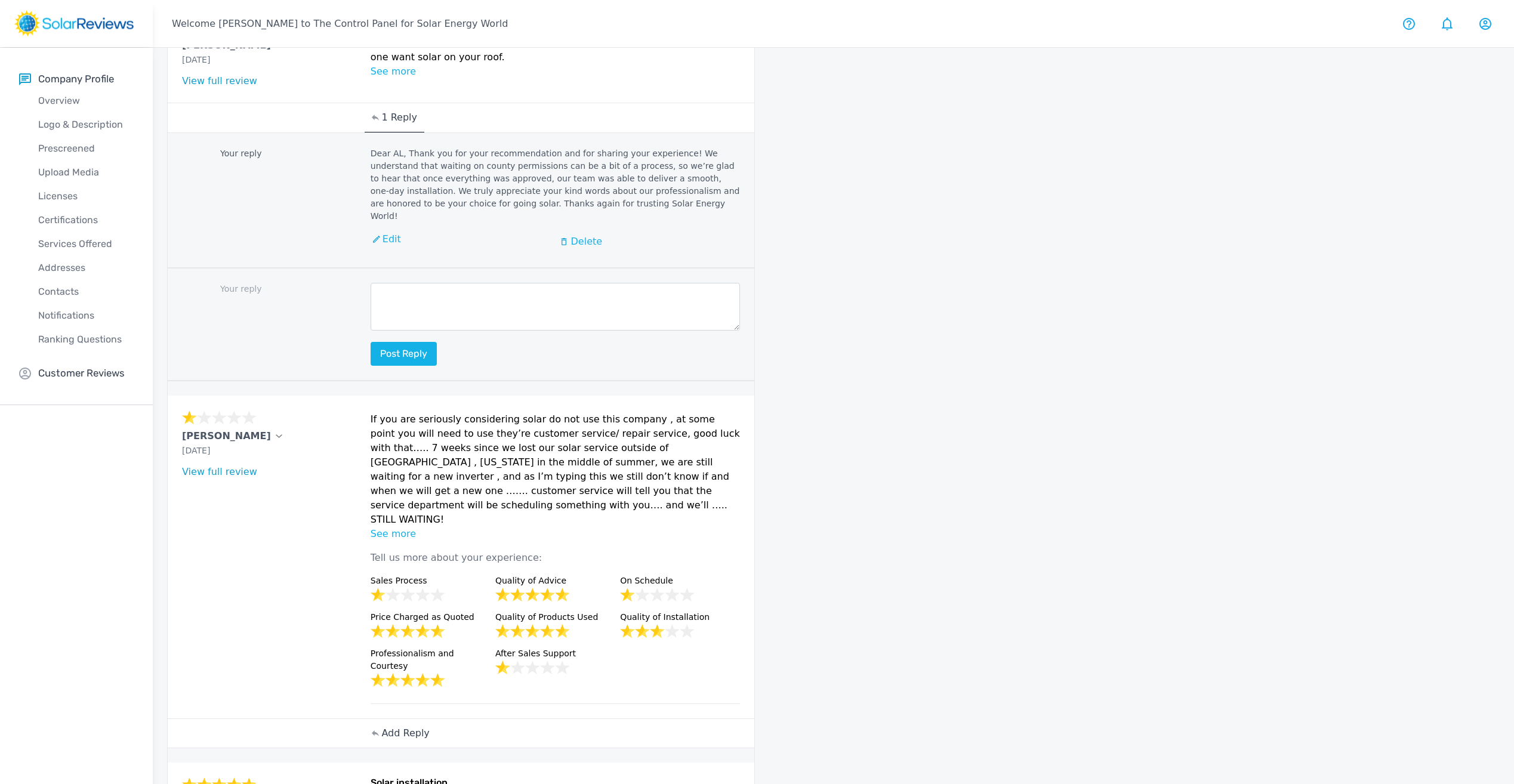
click at [417, 726] on p "Add Reply" at bounding box center [406, 733] width 48 height 14
click at [414, 726] on p "Add Reply" at bounding box center [406, 733] width 48 height 14
click at [411, 763] on textarea at bounding box center [556, 787] width 370 height 48
paste textarea "We sincerely apologize for the delay and frustration you've experienced. Your f…"
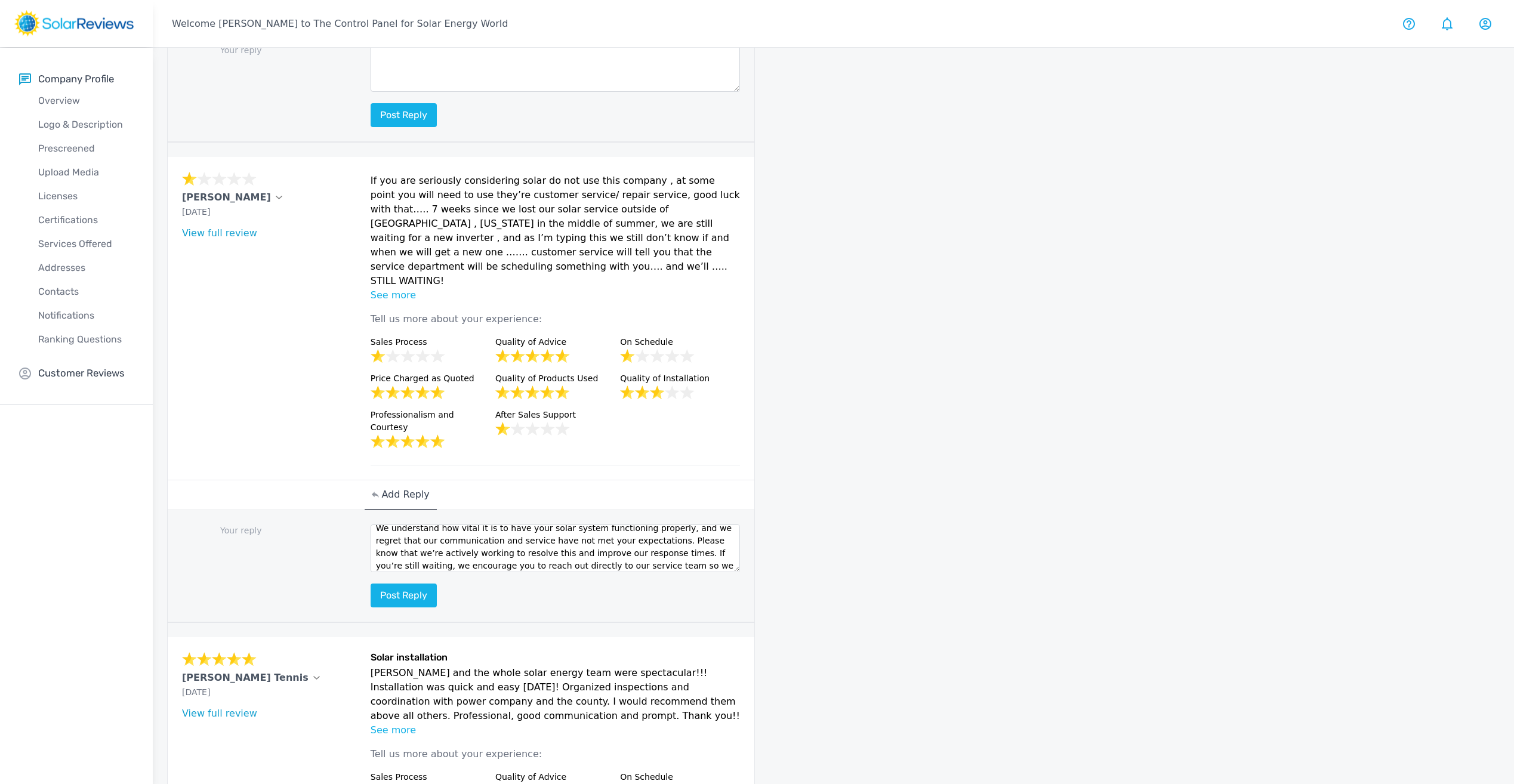
scroll to position [70, 0]
type textarea "Dear [PERSON_NAME], We sincerely apologize for the delay and frustration you've…"
click at [417, 583] on button "Post reply" at bounding box center [404, 595] width 66 height 24
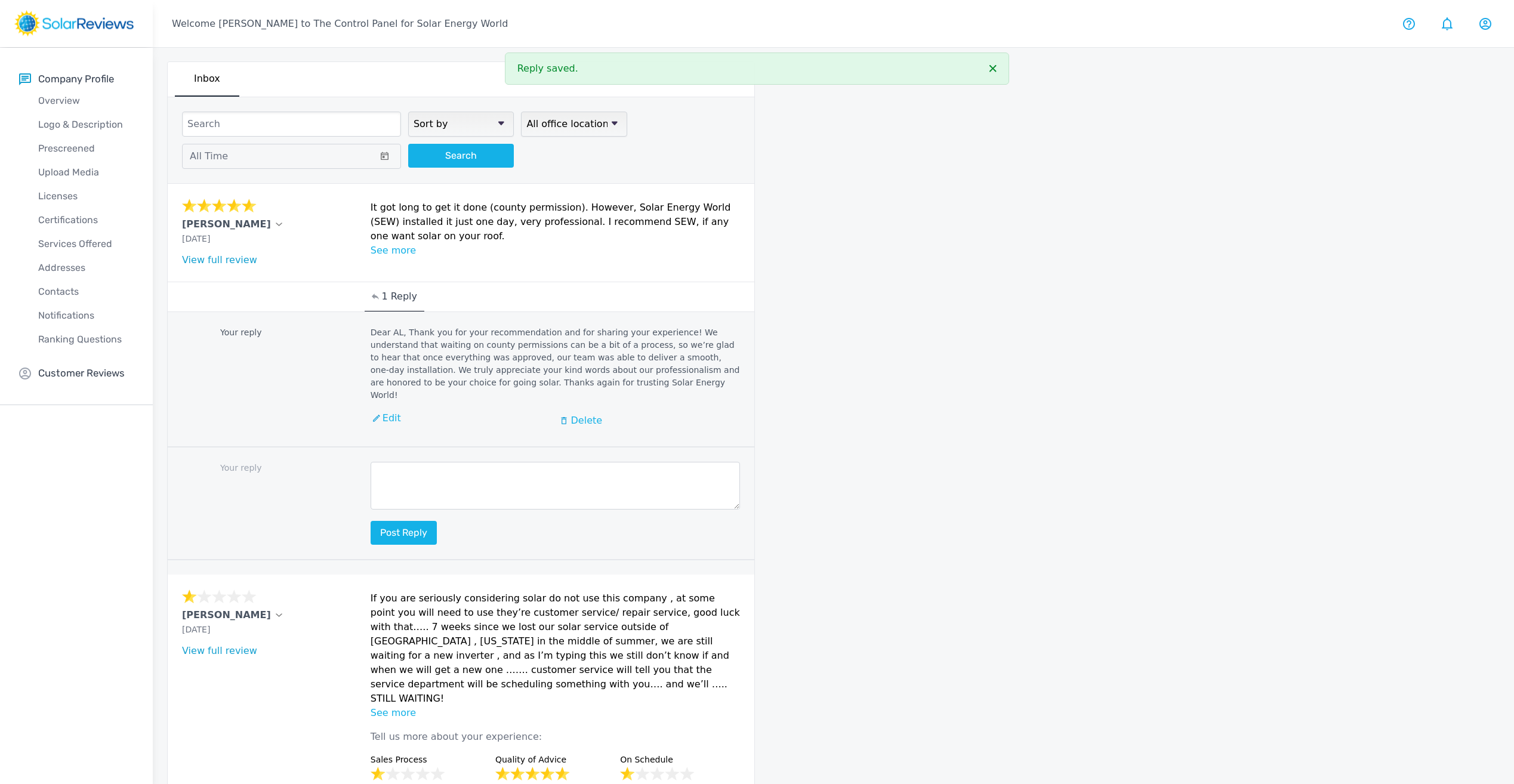
scroll to position [0, 0]
